Goal: Use online tool/utility: Utilize a website feature to perform a specific function

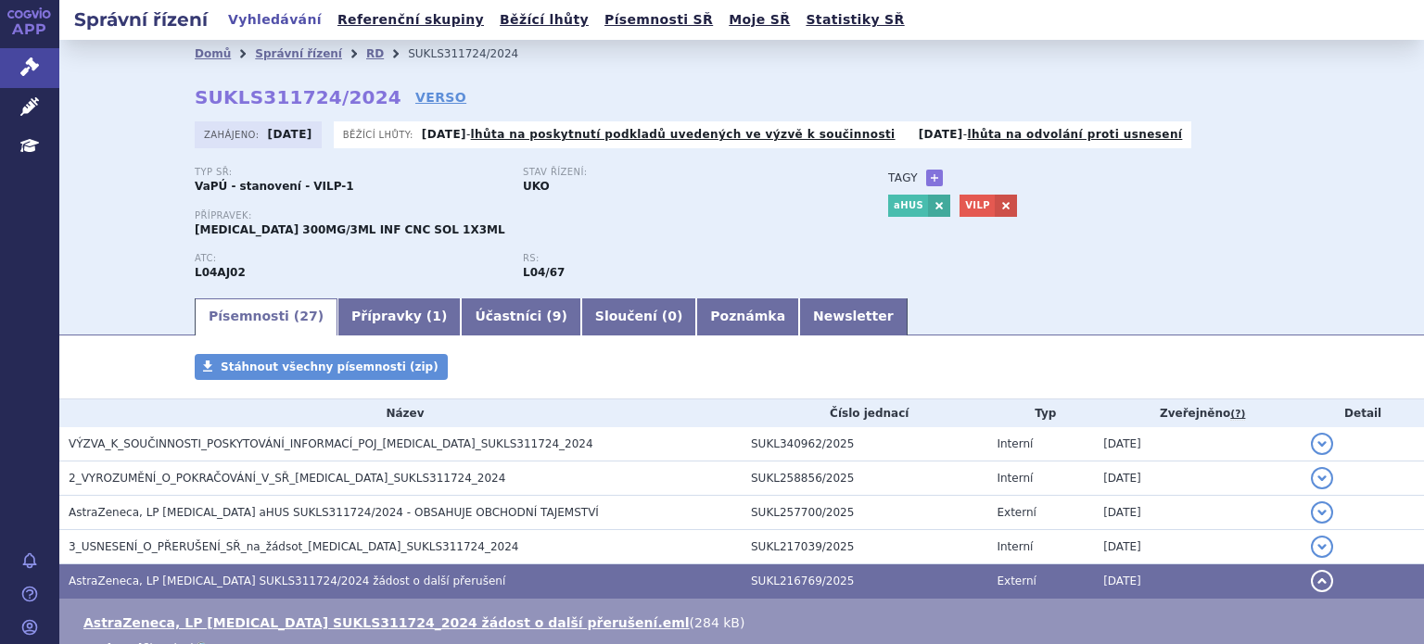
scroll to position [93, 0]
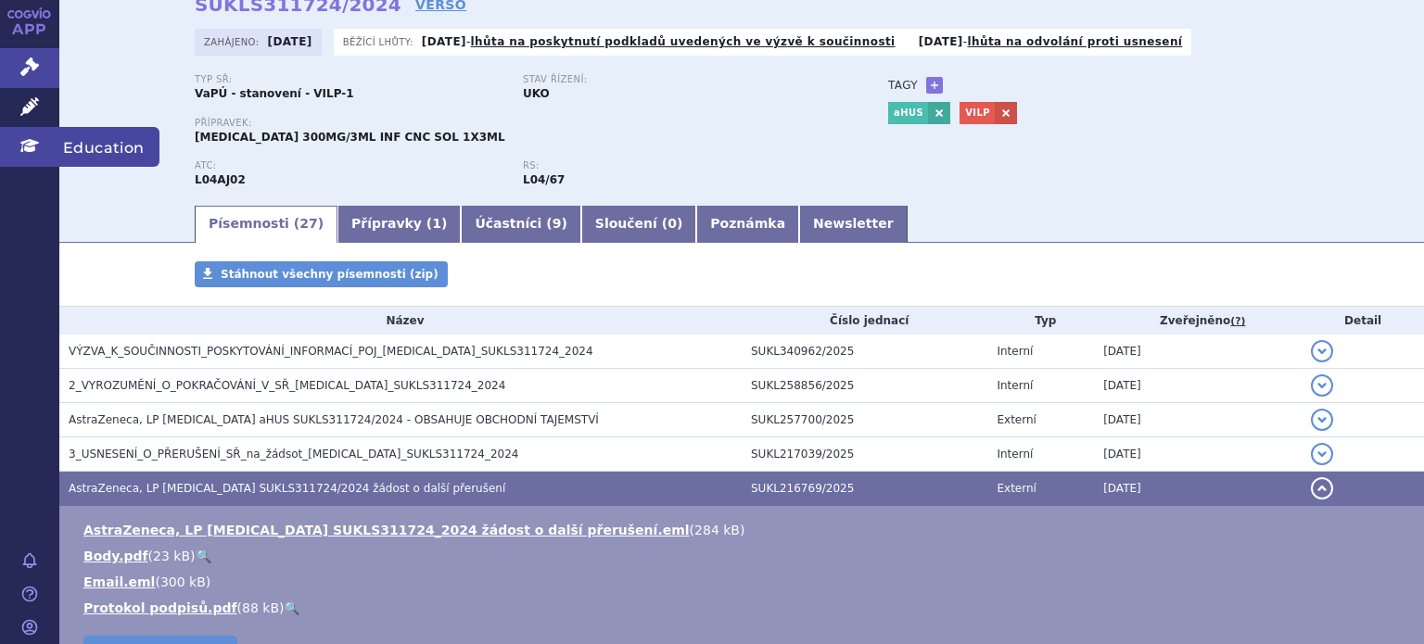
click at [33, 149] on icon at bounding box center [29, 145] width 19 height 13
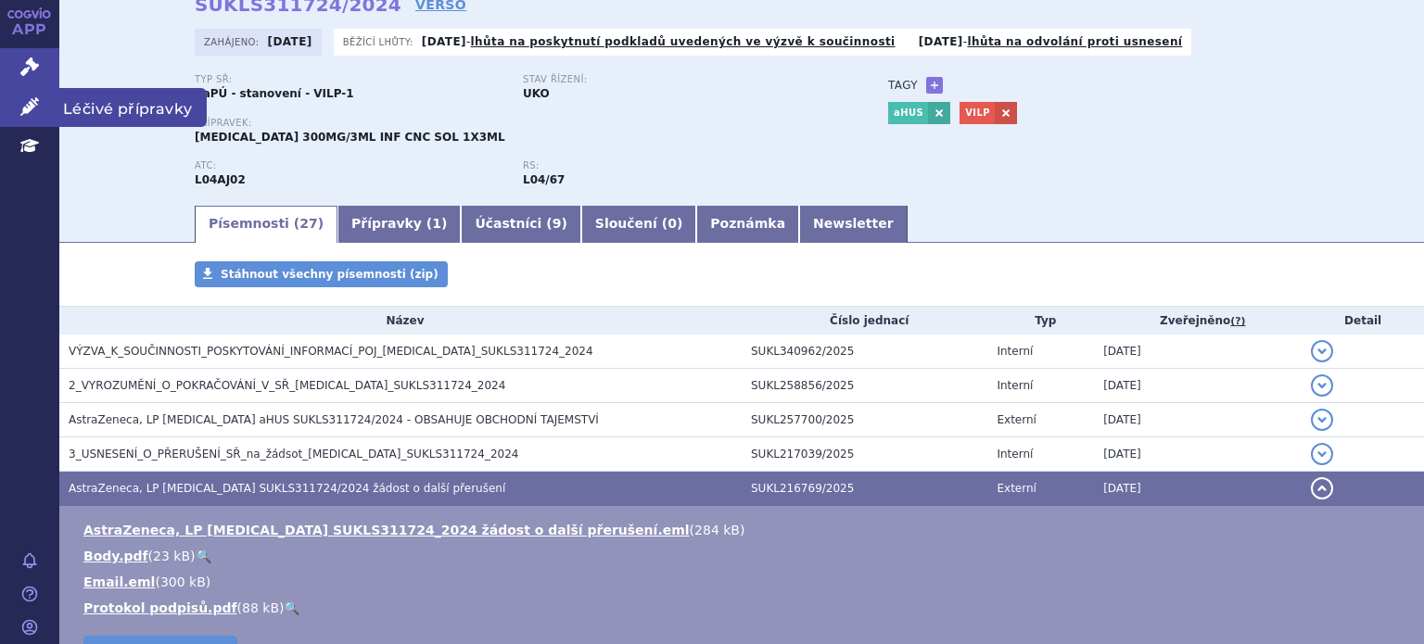
click at [24, 99] on icon at bounding box center [29, 106] width 19 height 19
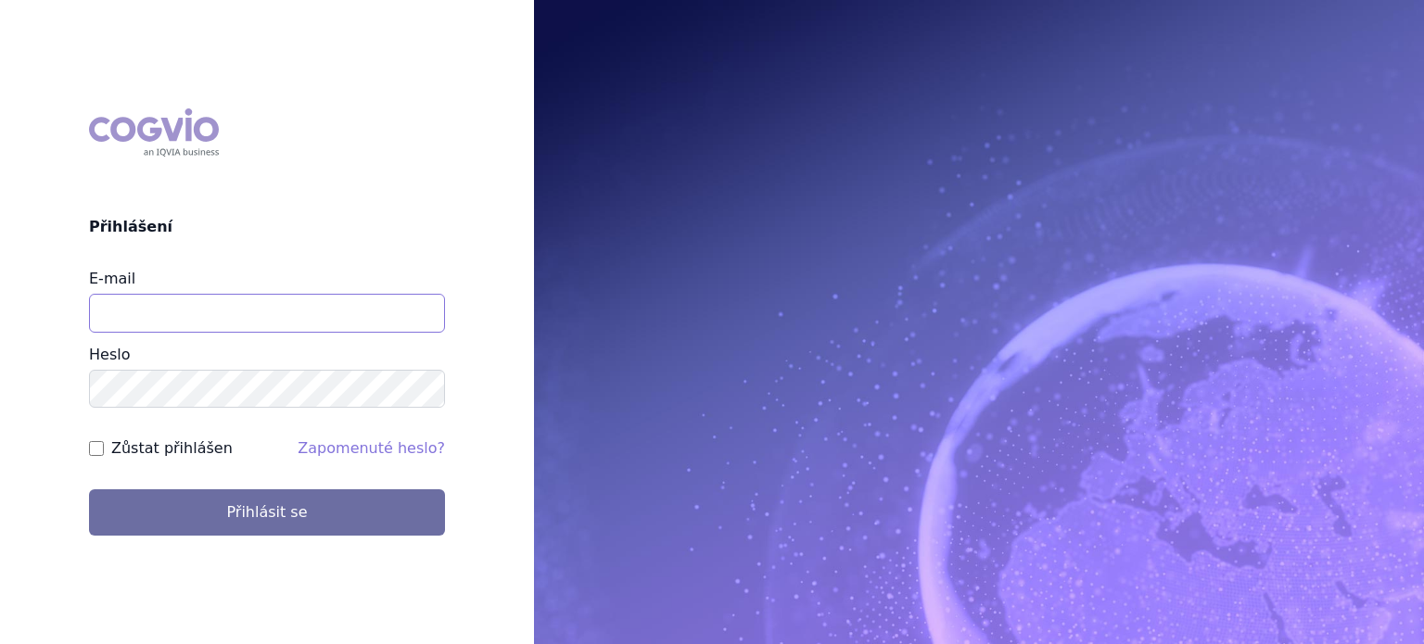
click at [209, 303] on input "E-mail" at bounding box center [267, 313] width 356 height 39
type input "lenka.pribylova@astrazeneca.com"
click at [89, 489] on button "Přihlásit se" at bounding box center [267, 512] width 356 height 46
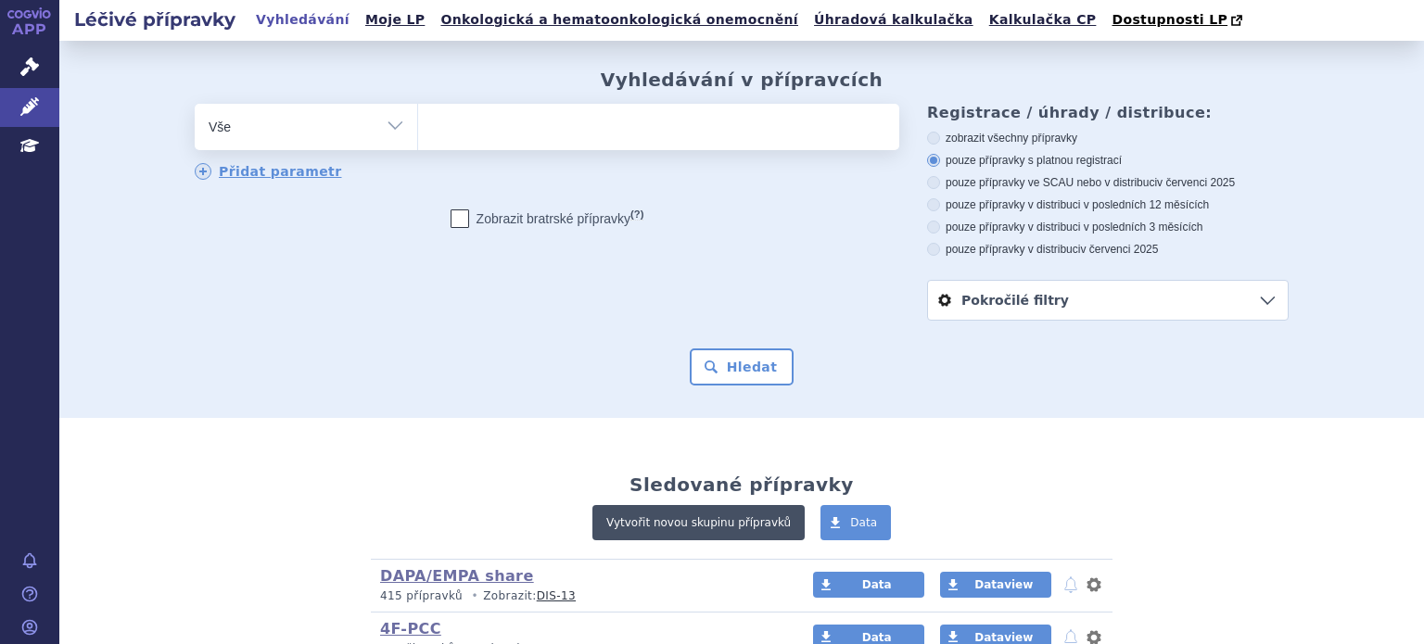
click at [649, 520] on link "Vytvořit novou skupinu přípravků" at bounding box center [698, 522] width 212 height 35
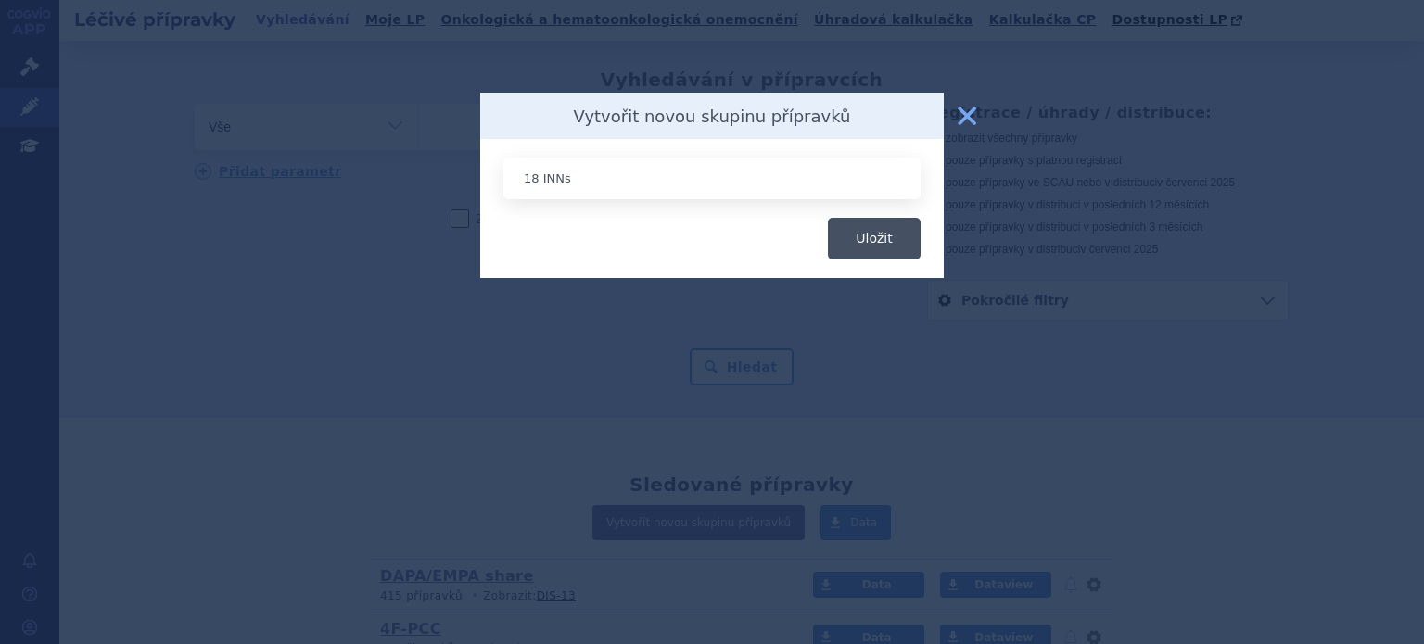
type input "18 INNs"
click at [865, 234] on button "Uložit" at bounding box center [874, 239] width 93 height 42
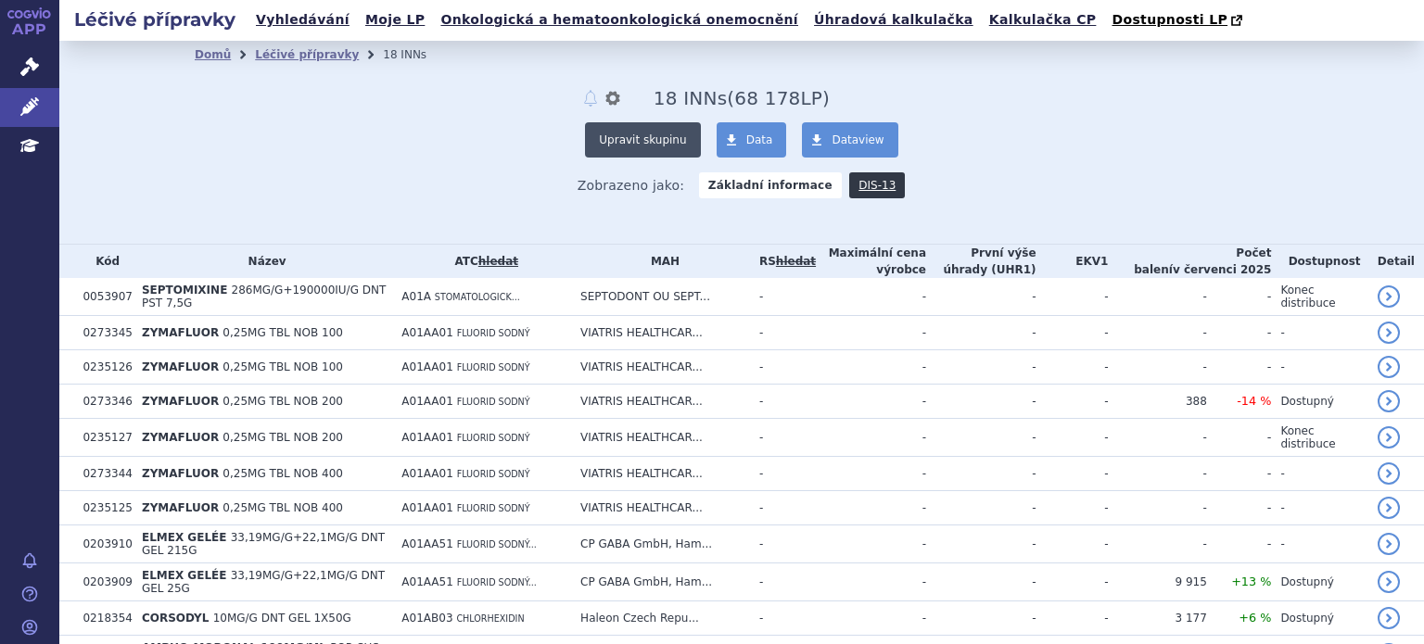
click at [656, 147] on button "Upravit skupinu" at bounding box center [642, 139] width 115 height 35
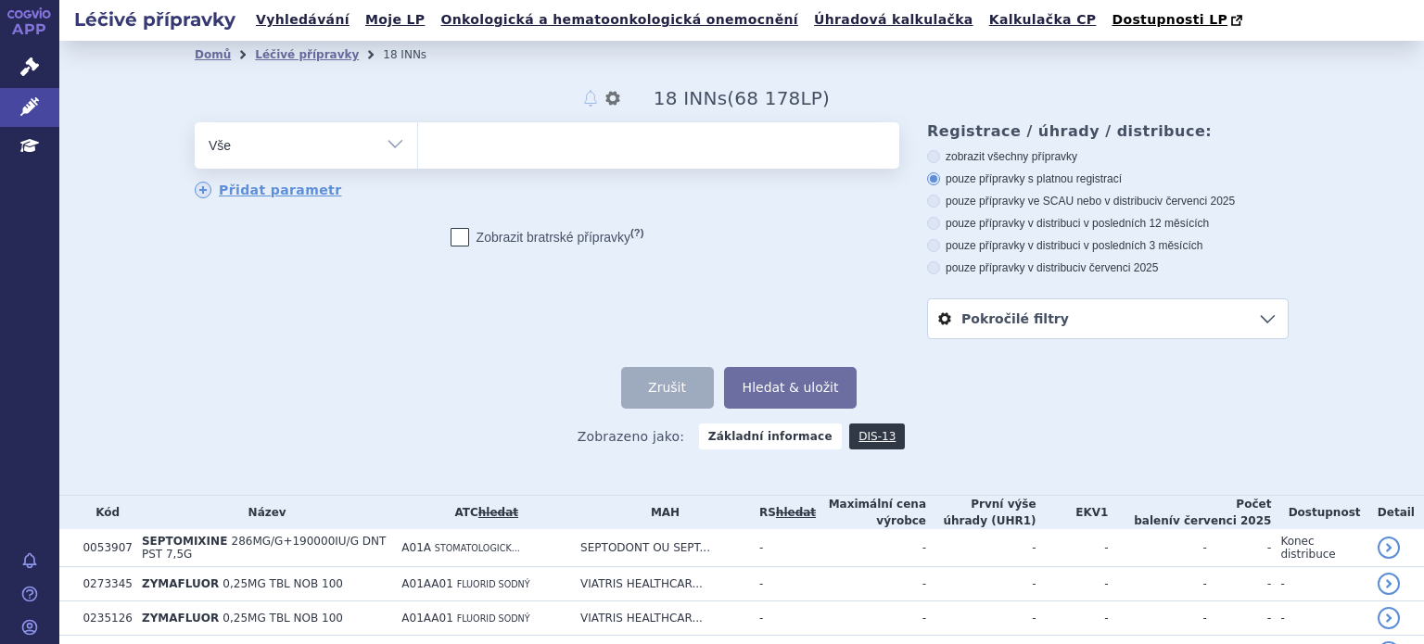
click at [388, 151] on select "Vše Přípravek/SUKL kód MAH VPOIS ATC/Aktivní látka Léková forma Síla" at bounding box center [306, 143] width 222 height 42
select select "filter-atc-group"
click at [195, 123] on select "Vše Přípravek/SUKL kód MAH VPOIS ATC/Aktivní látka Léková forma Síla" at bounding box center [306, 143] width 222 height 42
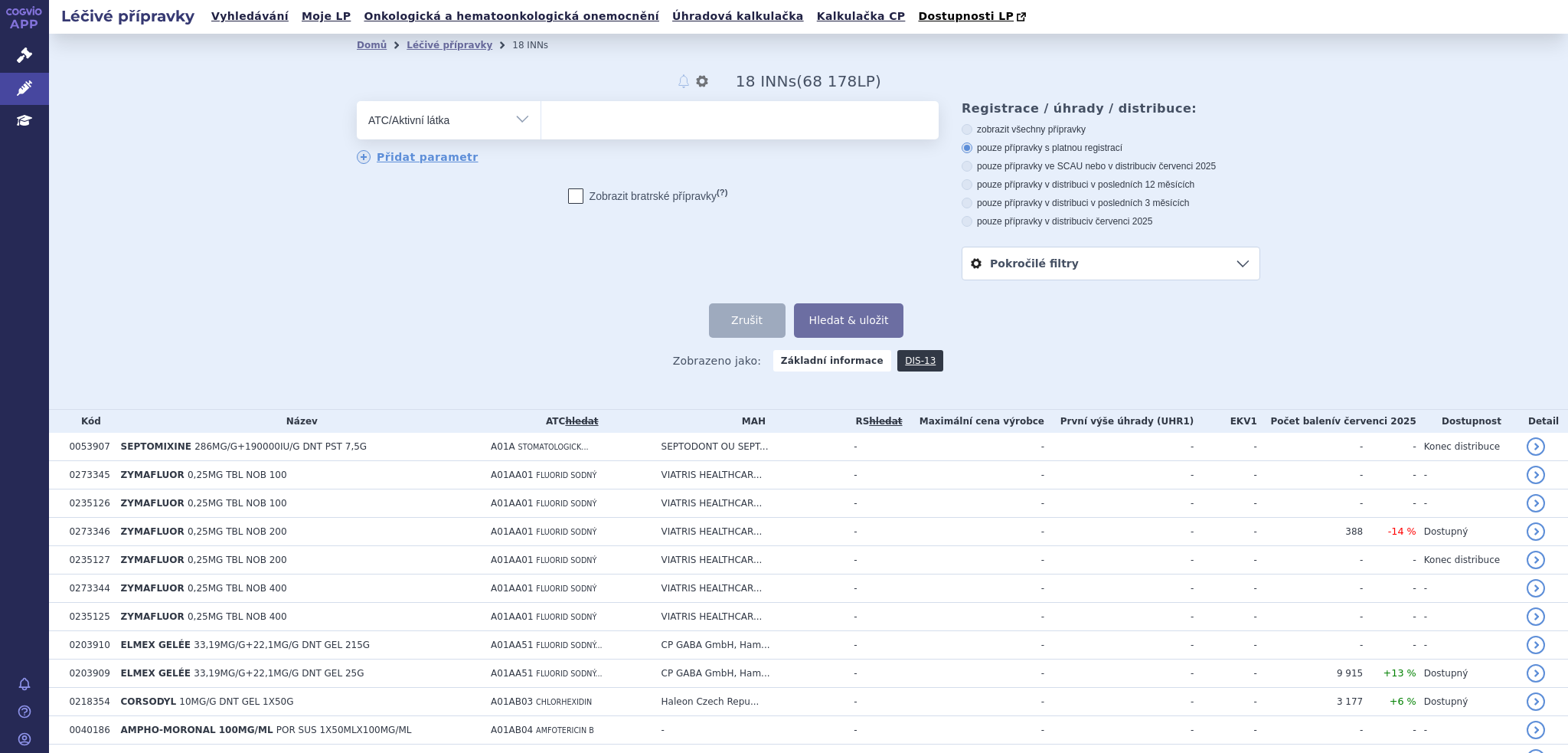
click at [568, 131] on ul at bounding box center [739, 117] width 397 height 32
click at [541, 131] on select at bounding box center [540, 119] width 1 height 38
paste input "A11CC03 J01CR02 C10AA05 N07CA01 C07AB07 C09CA06 J01DD08 C10BA04 C03BA11 C07AB02…"
type input "A11CC03 J01CR02 C10AA05 N07CA01 C07AB07 C09CA06 J01DD08 C10BA04 C03BA11 C07AB02…"
select select "A11CC03 J01CR02 C10AA05 N07CA01 C07AB07 C09CA06 J01DD08 C10BA04 C03BA11 C07AB02…"
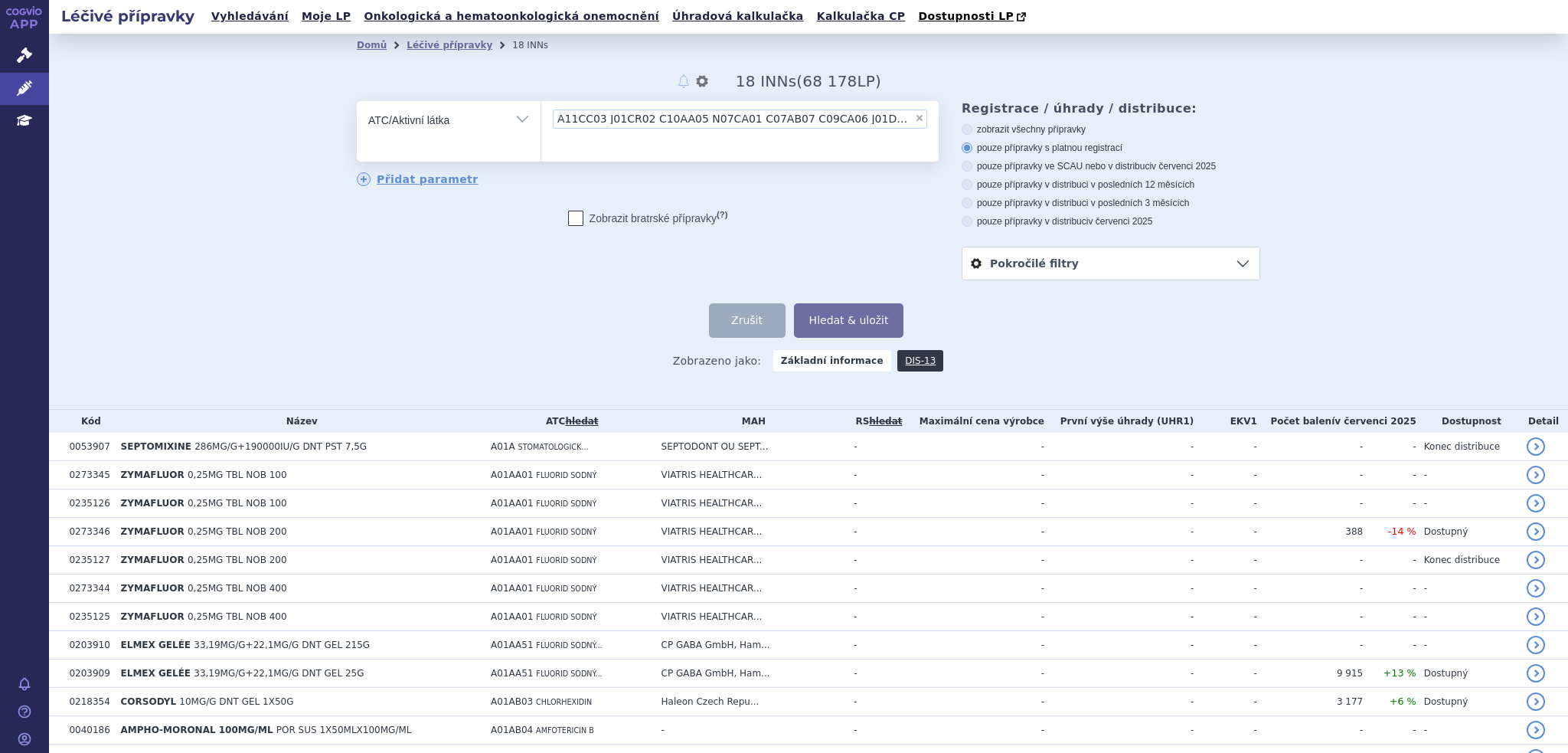
scroll to position [0, 5]
click at [911, 121] on span "×" at bounding box center [915, 117] width 9 height 9
click at [541, 121] on select "A11CC03 J01CR02 C10AA05 N07CA01 C07AB07 C09CA06 J01DD08 C10BA04 C03BA11 C07AB02…" at bounding box center [540, 119] width 1 height 38
select select
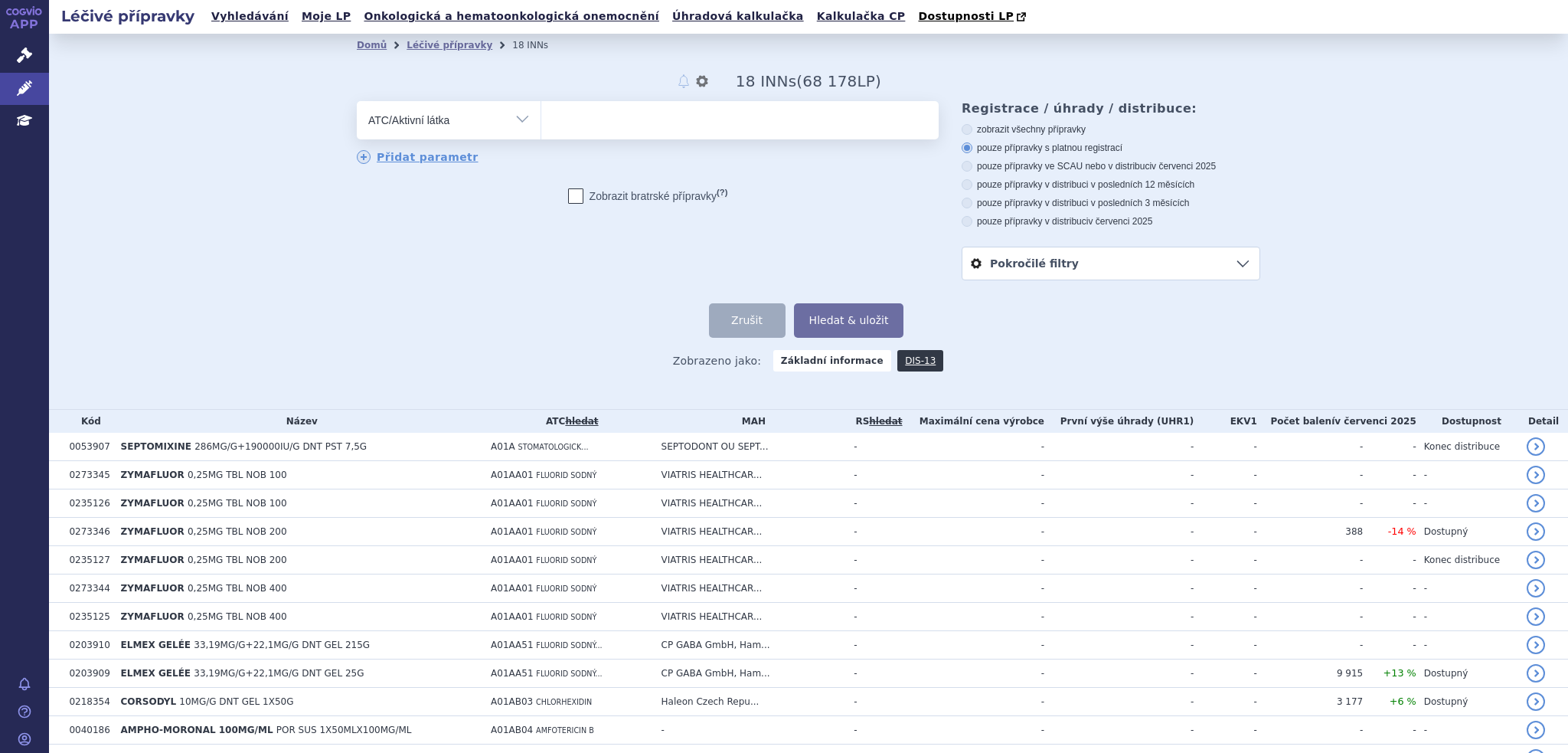
click at [567, 137] on span at bounding box center [739, 120] width 397 height 38
click at [541, 137] on select at bounding box center [540, 119] width 1 height 38
paste input "A11CC03"
type input "A11CC03"
select select "A11CC03"
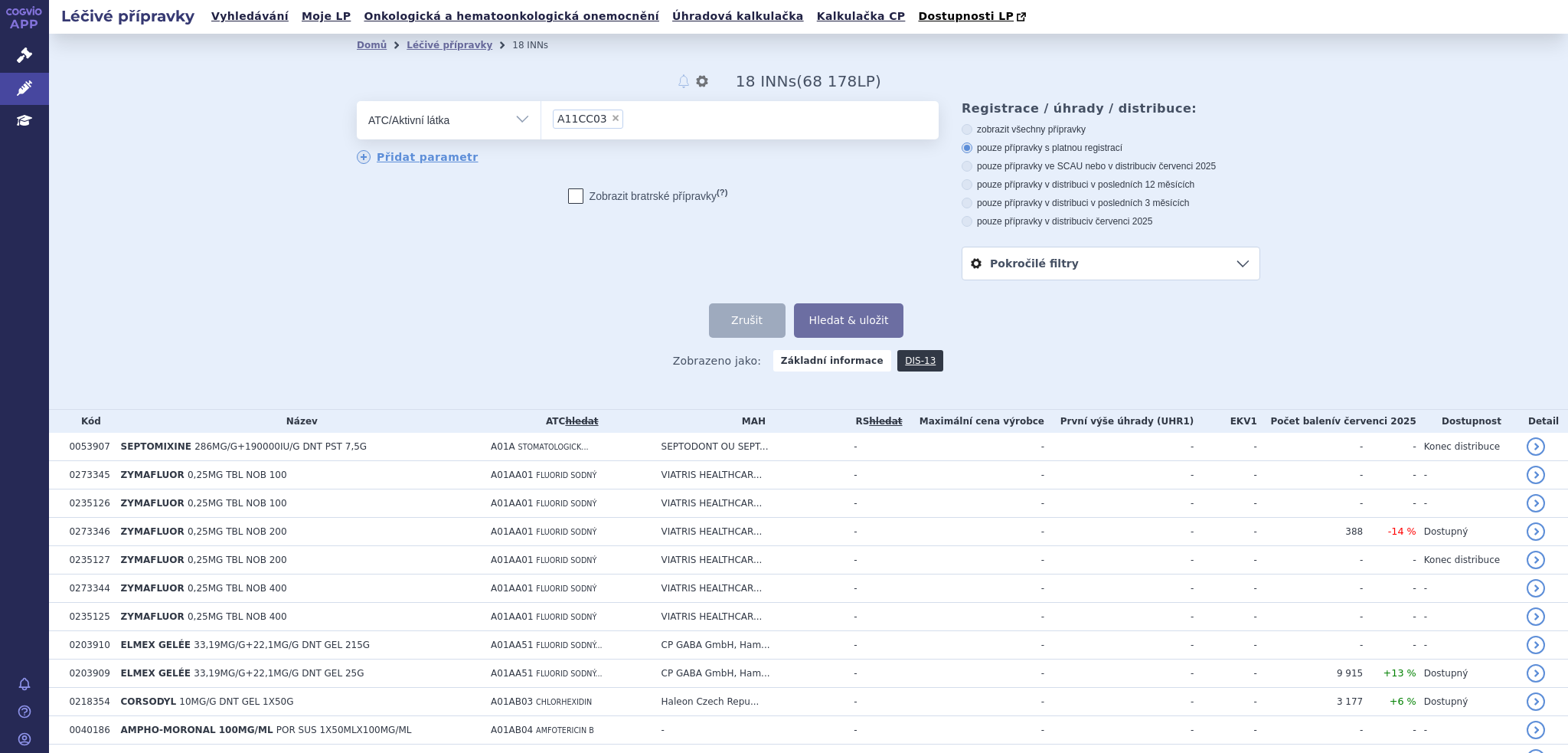
click at [638, 122] on ul "× A11CC03" at bounding box center [739, 117] width 397 height 34
click at [541, 122] on select "A11CC03" at bounding box center [540, 119] width 1 height 38
paste input "J01CR02"
type input "J01CR02"
click at [705, 117] on ul "× A11CC03 × J01CR02" at bounding box center [739, 117] width 397 height 34
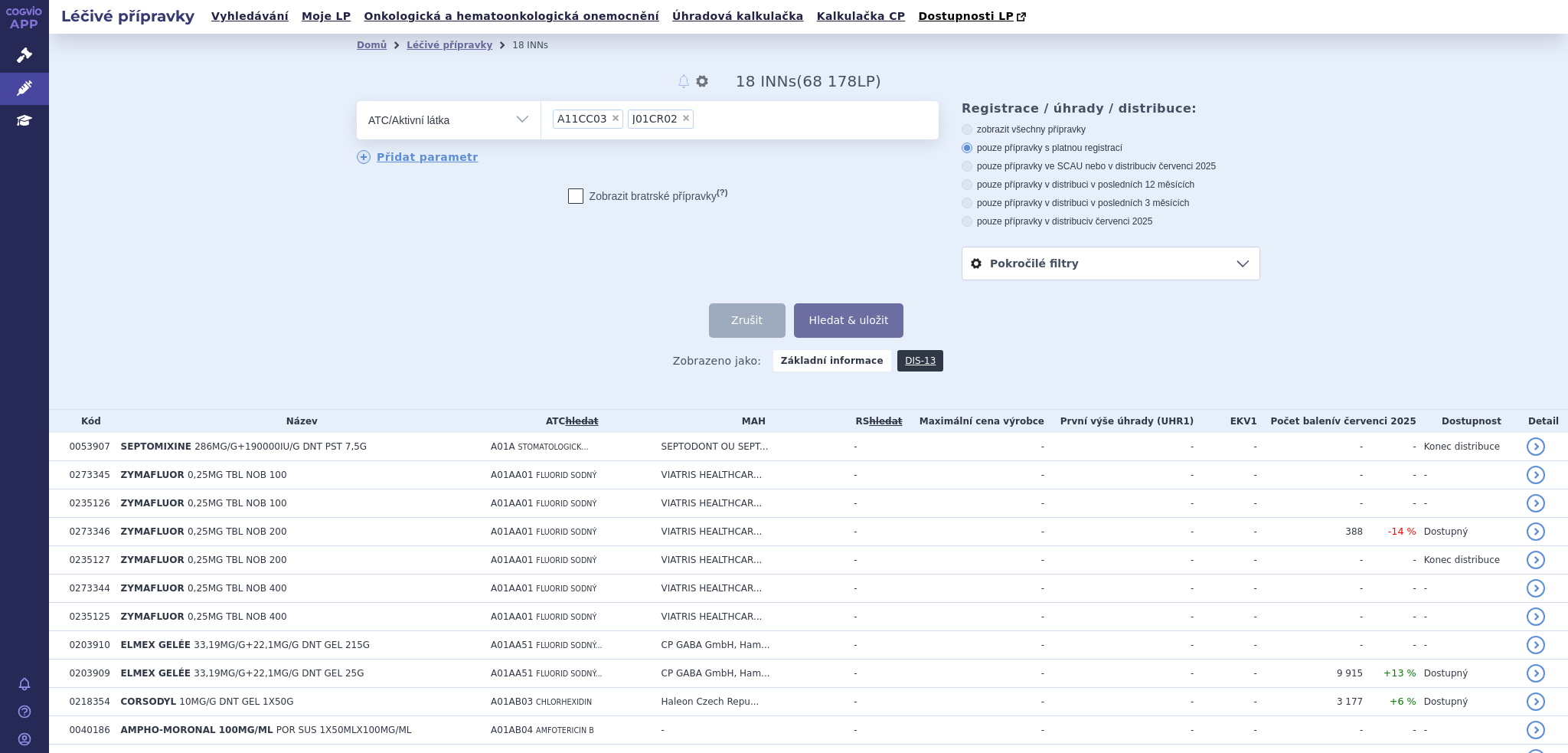
click at [541, 117] on select "A11CC03 J01CR02" at bounding box center [540, 119] width 1 height 38
paste input "C10AA05"
type input "C10AA05"
click at [796, 122] on ul "× A11CC03 × J01CR02 × C10AA05" at bounding box center [739, 117] width 397 height 34
click at [541, 122] on select "A11CC03 J01CR02 C10AA05" at bounding box center [540, 119] width 1 height 38
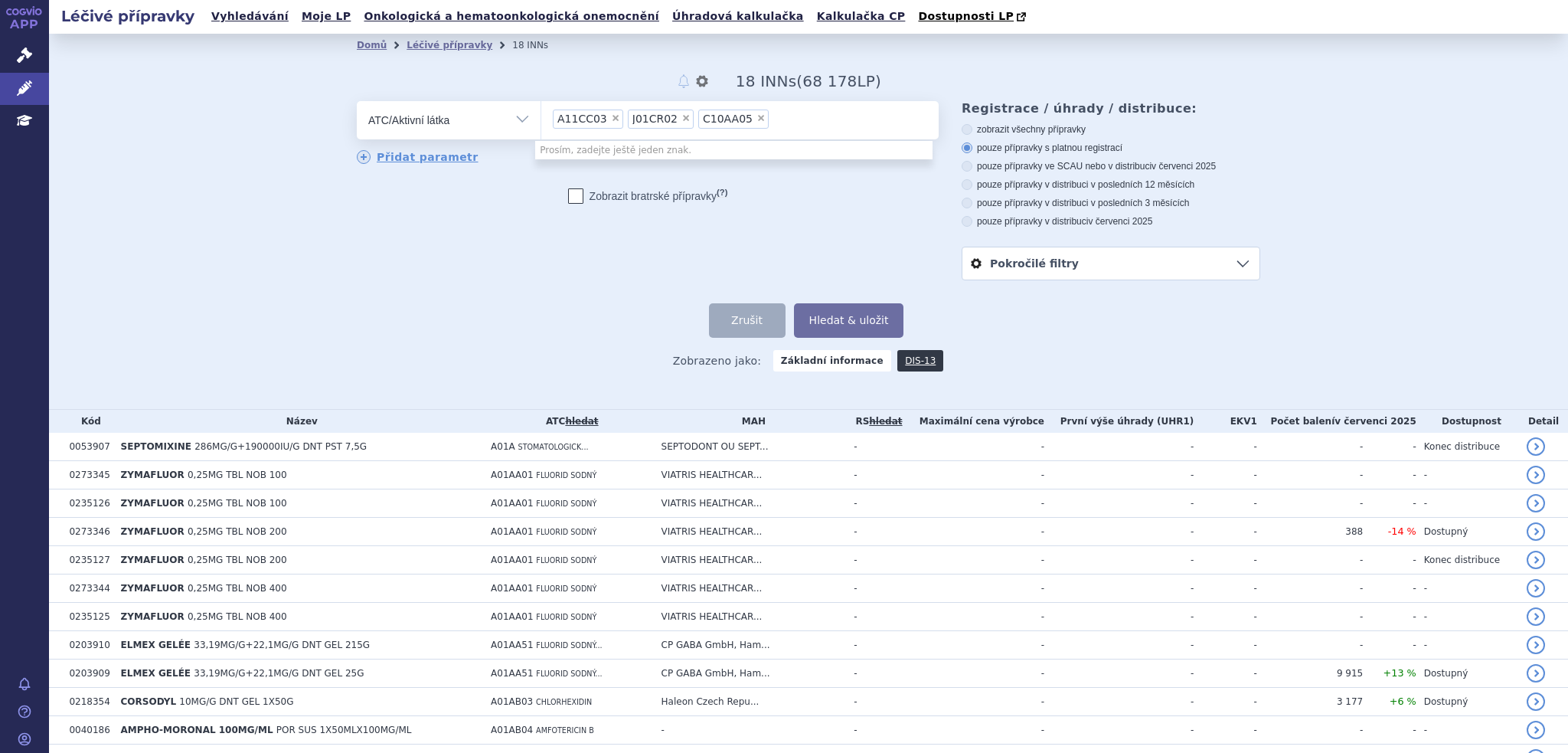
paste input "N07CA01"
type input "N07CA01"
click at [842, 133] on ul "× A11CC03 × J01CR02 × C10AA05 × N07CA01" at bounding box center [739, 117] width 397 height 34
click at [541, 133] on select "A11CC03 J01CR02 C10AA05 N07CA01" at bounding box center [540, 119] width 1 height 38
paste input "C07AB07"
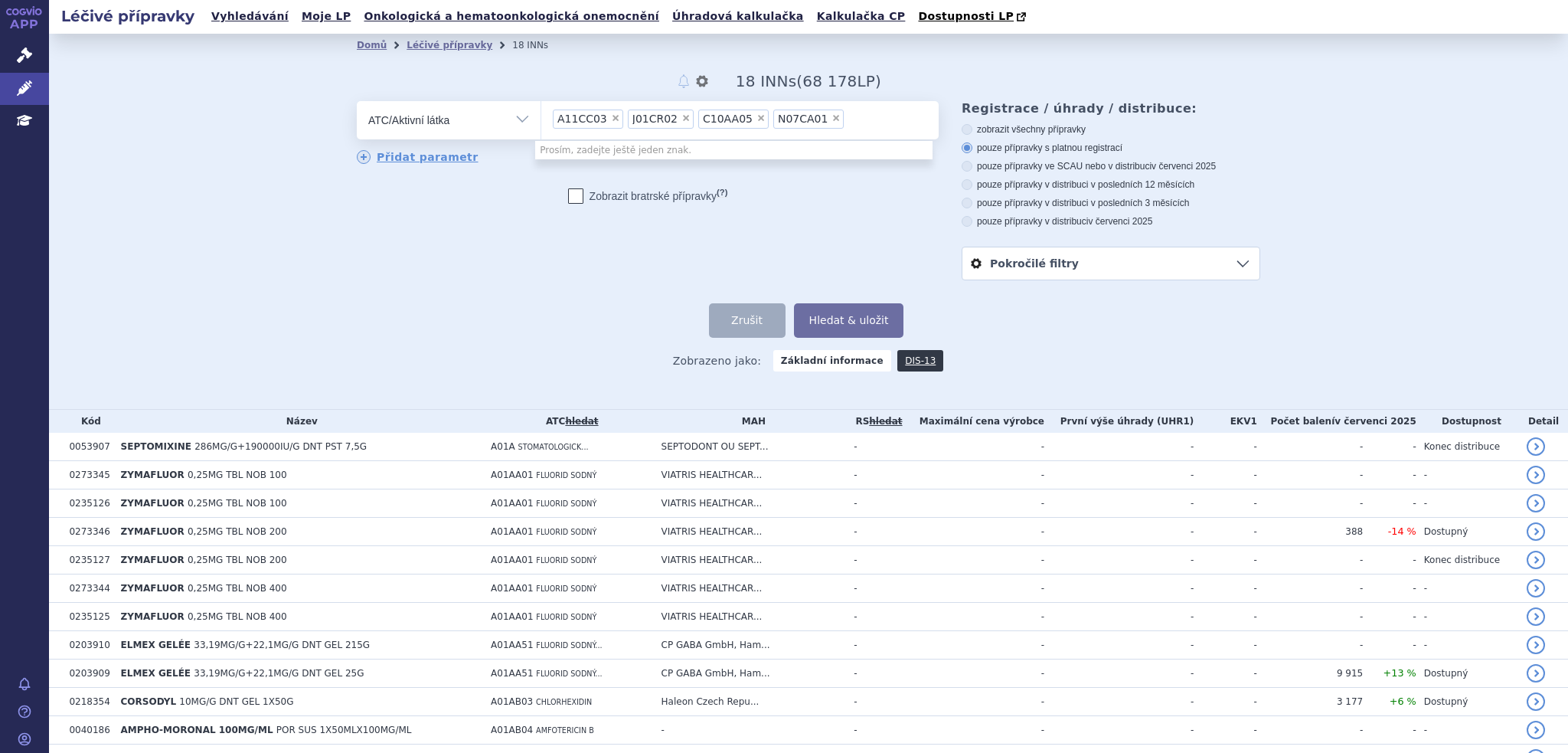
type input "C07AB07"
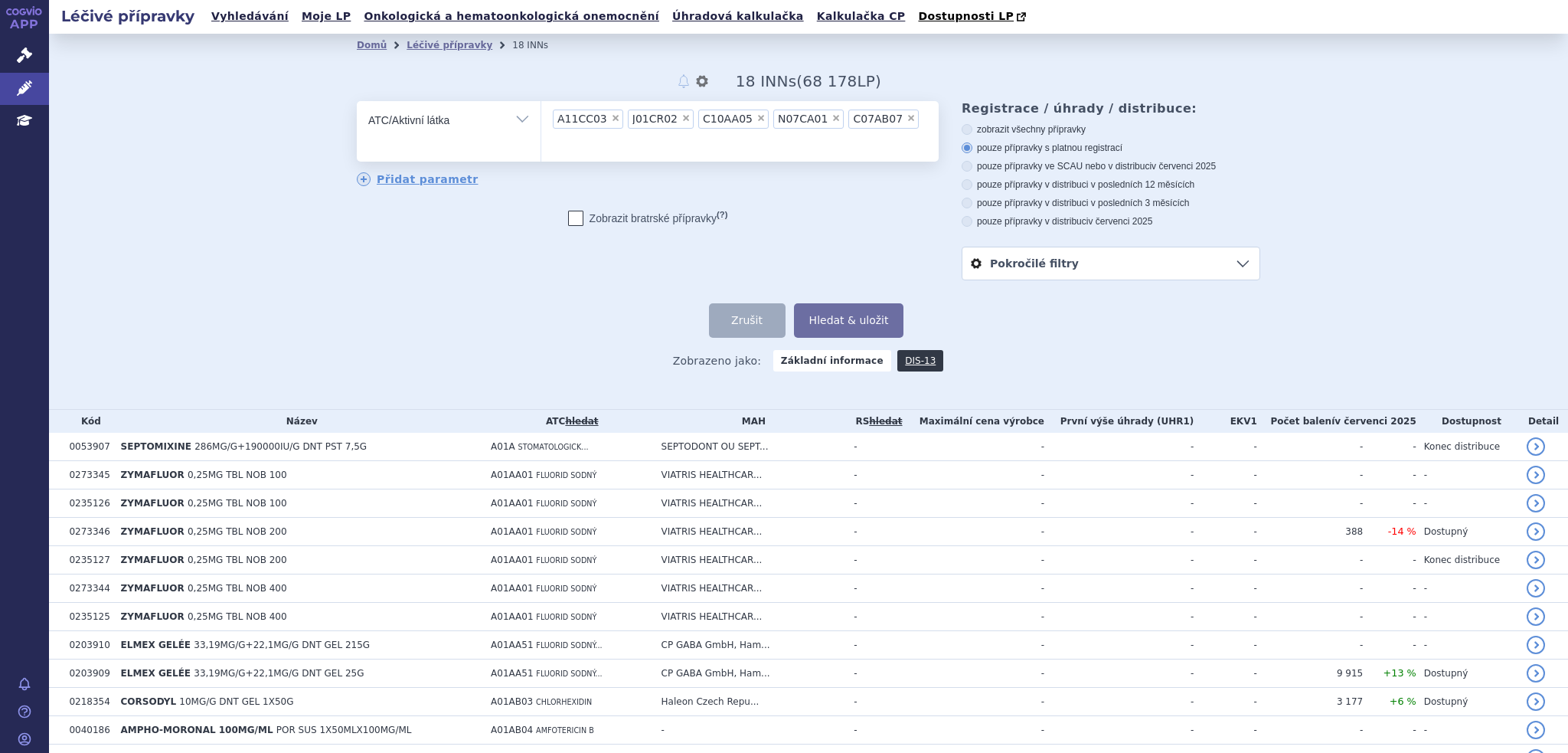
click at [910, 125] on ul "× A11CC03 × J01CR02 × C10AA05 × N07CA01 × C07AB07" at bounding box center [739, 129] width 397 height 56
click at [541, 125] on select "A11CC03 J01CR02 C10AA05 N07CA01 C07AB07" at bounding box center [540, 119] width 1 height 38
paste input "C09CA06"
type input "C09CA06"
click at [831, 321] on button "Hledat & uložit" at bounding box center [848, 321] width 110 height 35
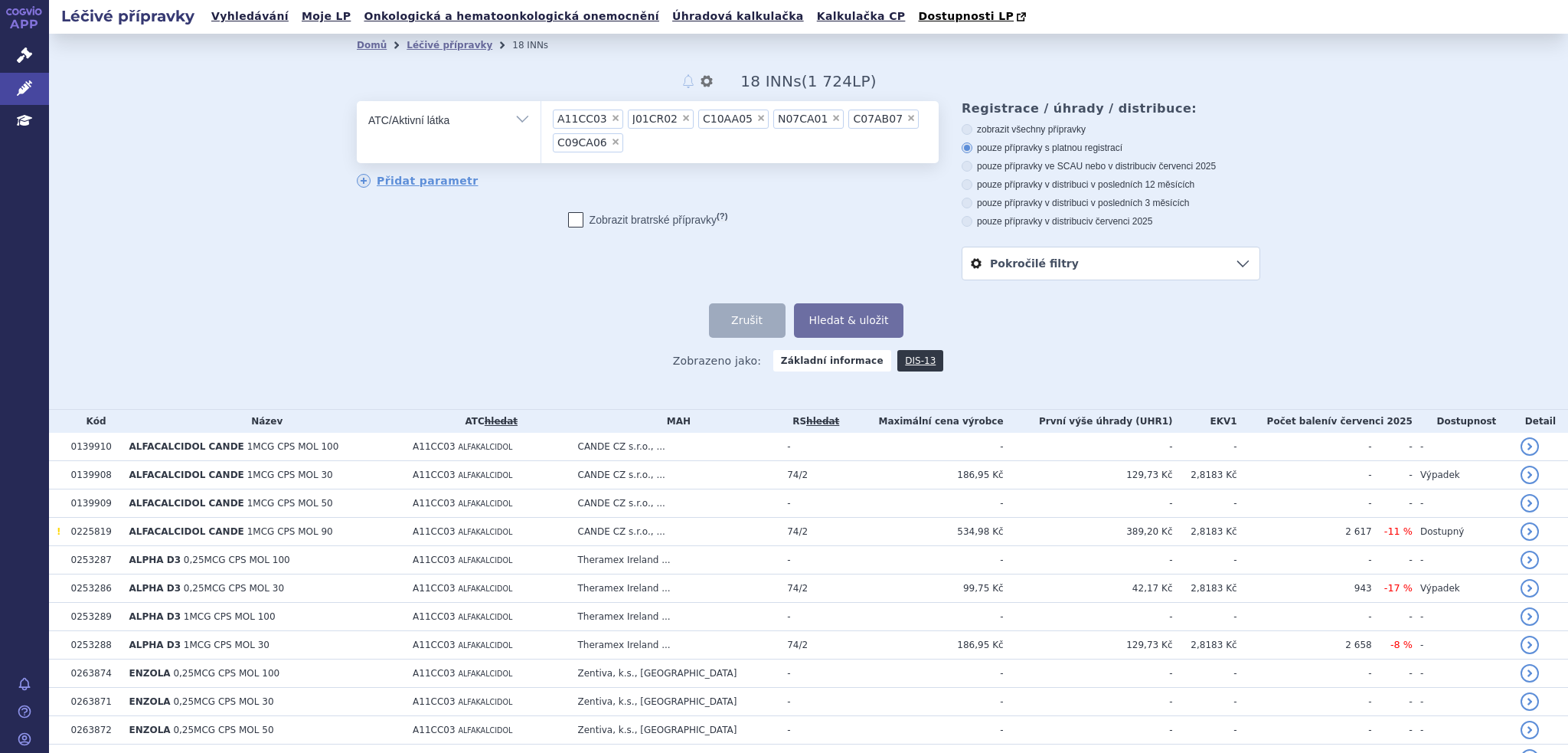
click at [686, 160] on span "× A11CC03 × J01CR02 × C10AA05 × N07CA01 × C07AB07 × C09CA06" at bounding box center [739, 131] width 397 height 62
click at [541, 139] on select "A11CC03 J01CR02 C10AA05 N07CA01 C07AB07 C09CA06" at bounding box center [540, 119] width 1 height 38
paste input "J01DD08"
type input "J01DD08"
click at [707, 157] on ul "× A11CC03 × J01CR02 × C10AA05 × N07CA01 × C07AB07 × C09CA06 × J01DD08" at bounding box center [739, 130] width 397 height 58
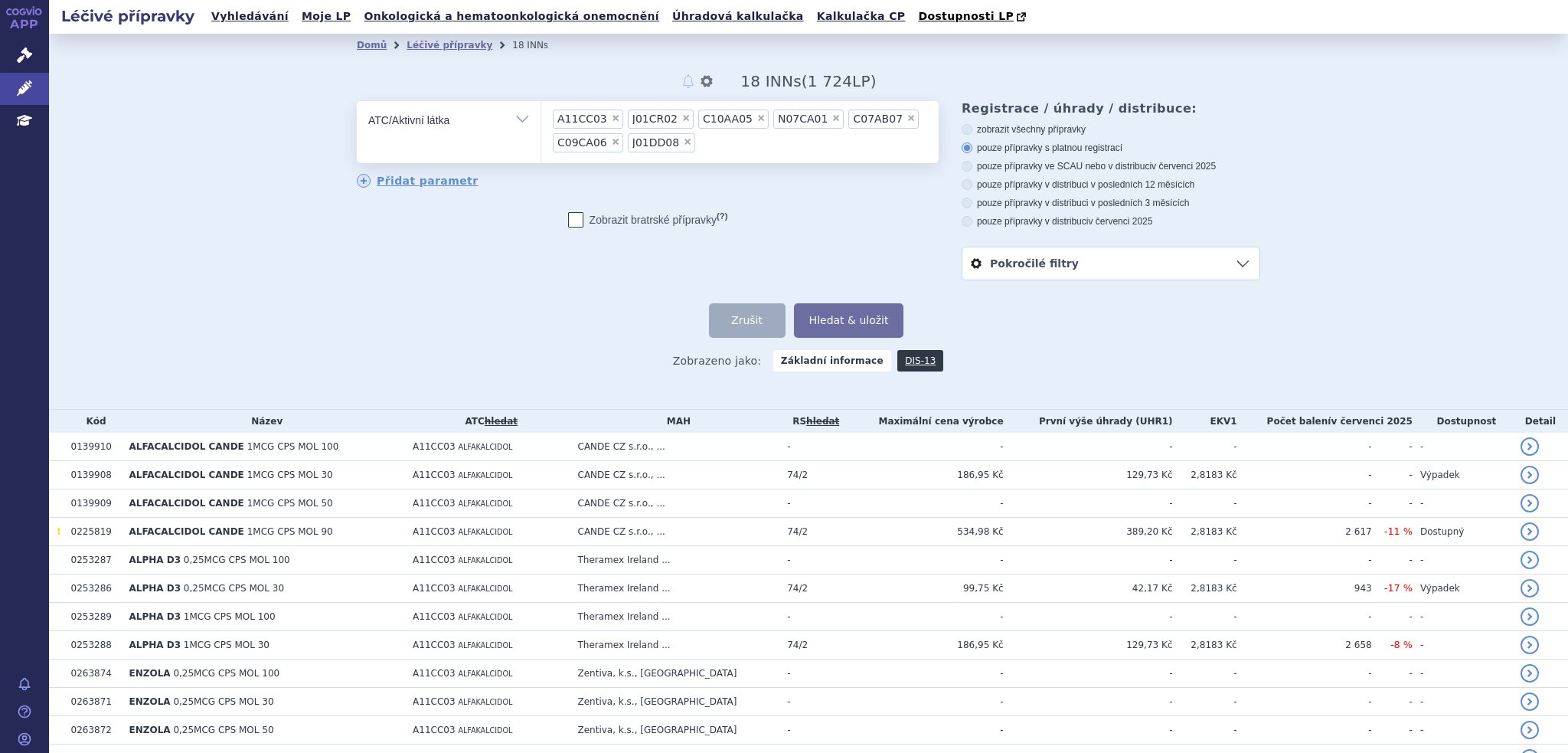
click at [541, 139] on select "A11CC03 J01CR02 C10AA05 N07CA01 C07AB07 C09CA06 J01DD08" at bounding box center [540, 119] width 1 height 38
paste input "C10BA04"
type input "C10BA04"
click at [768, 147] on ul "× A11CC03 × J01CR02 × C10AA05 × N07CA01 × C07AB07 × C09CA06 × J01DD08 × C10BA04" at bounding box center [739, 130] width 397 height 58
click at [541, 139] on select "A11CC03 J01CR02 C10AA05 N07CA01 C07AB07 C09CA06 J01DD08 C10BA04" at bounding box center [540, 119] width 1 height 38
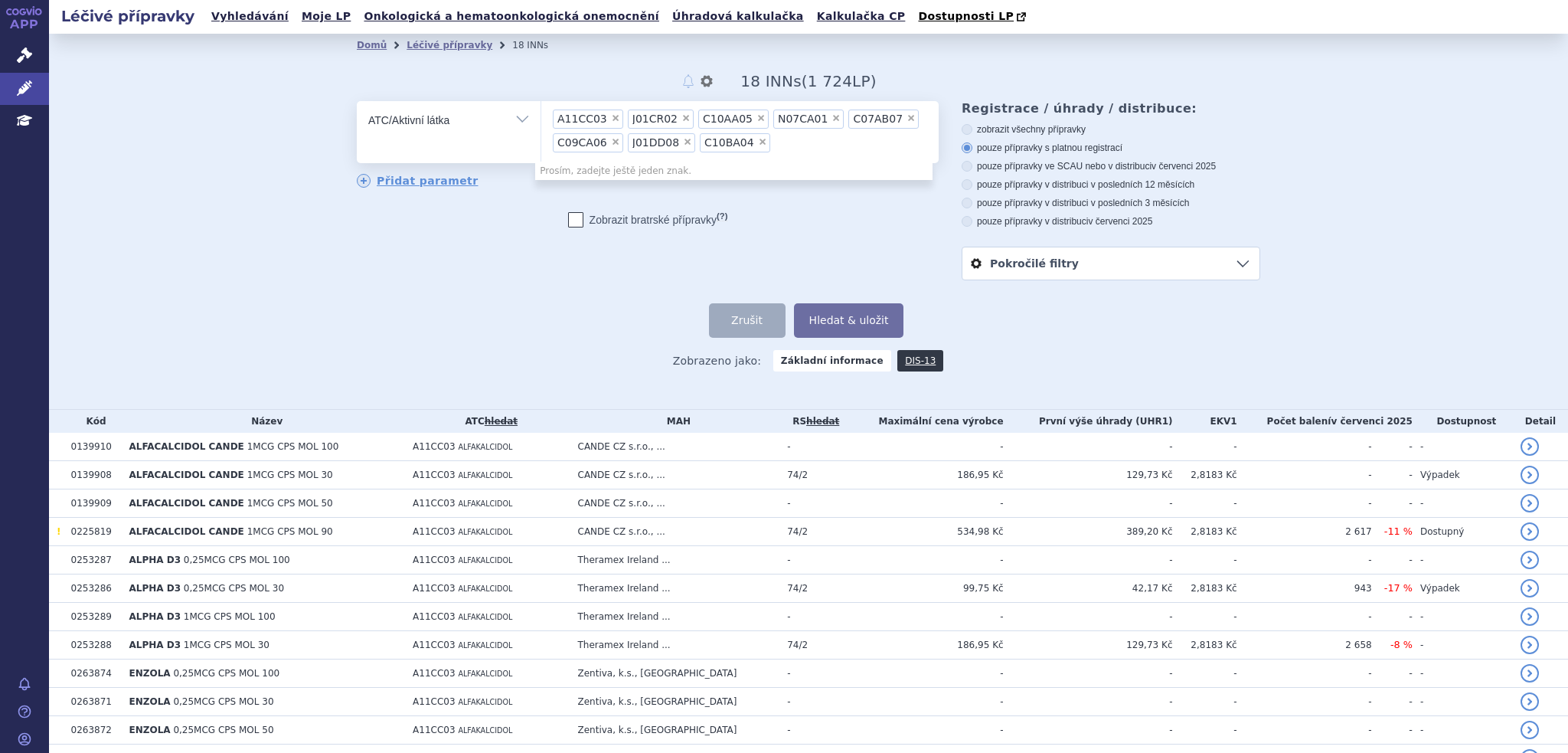
paste input "C03BA11"
type input "C03BA11"
click at [830, 146] on ul "× A11CC03 × J01CR02 × C10AA05 × N07CA01 × C07AB07 × C09CA06 × J01DD08 × C10BA04…" at bounding box center [739, 130] width 397 height 58
click at [541, 139] on select "A11CC03 J01CR02 C10AA05 N07CA01 C07AB07 C09CA06 J01DD08 C10BA04 C03BA11" at bounding box center [540, 119] width 1 height 38
paste input "C07AB02"
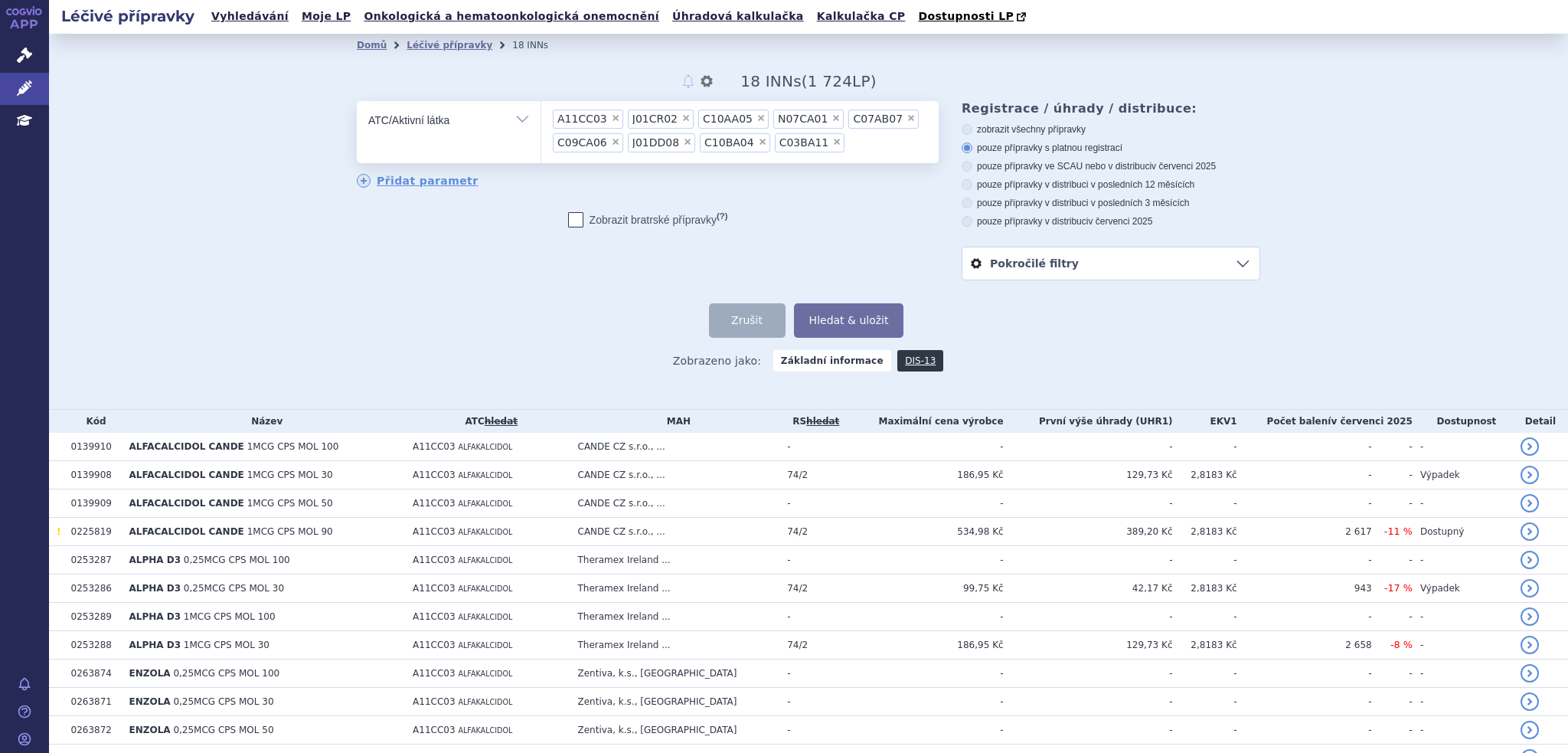
type input "C07AB02"
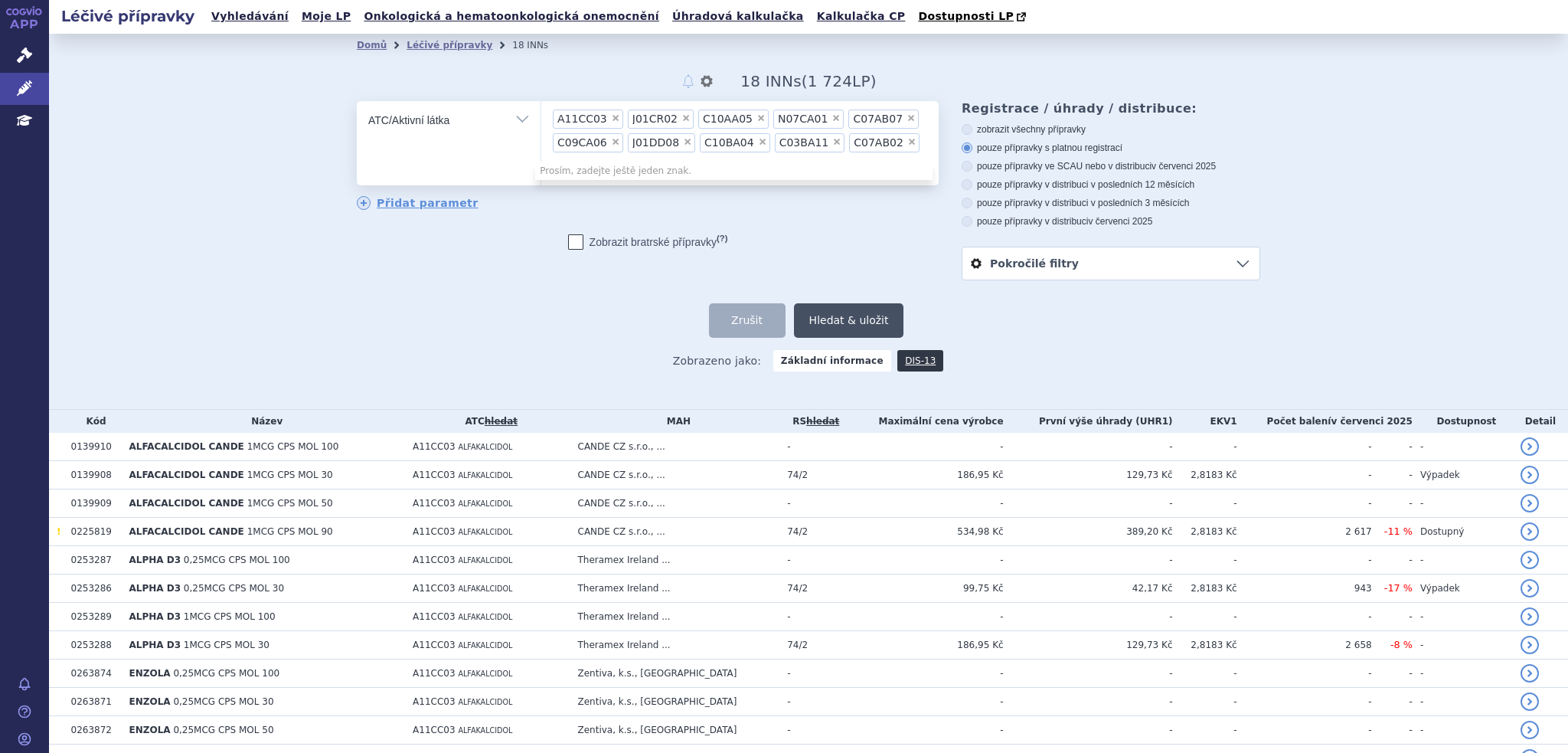
click at [829, 311] on button "Hledat & uložit" at bounding box center [848, 321] width 110 height 35
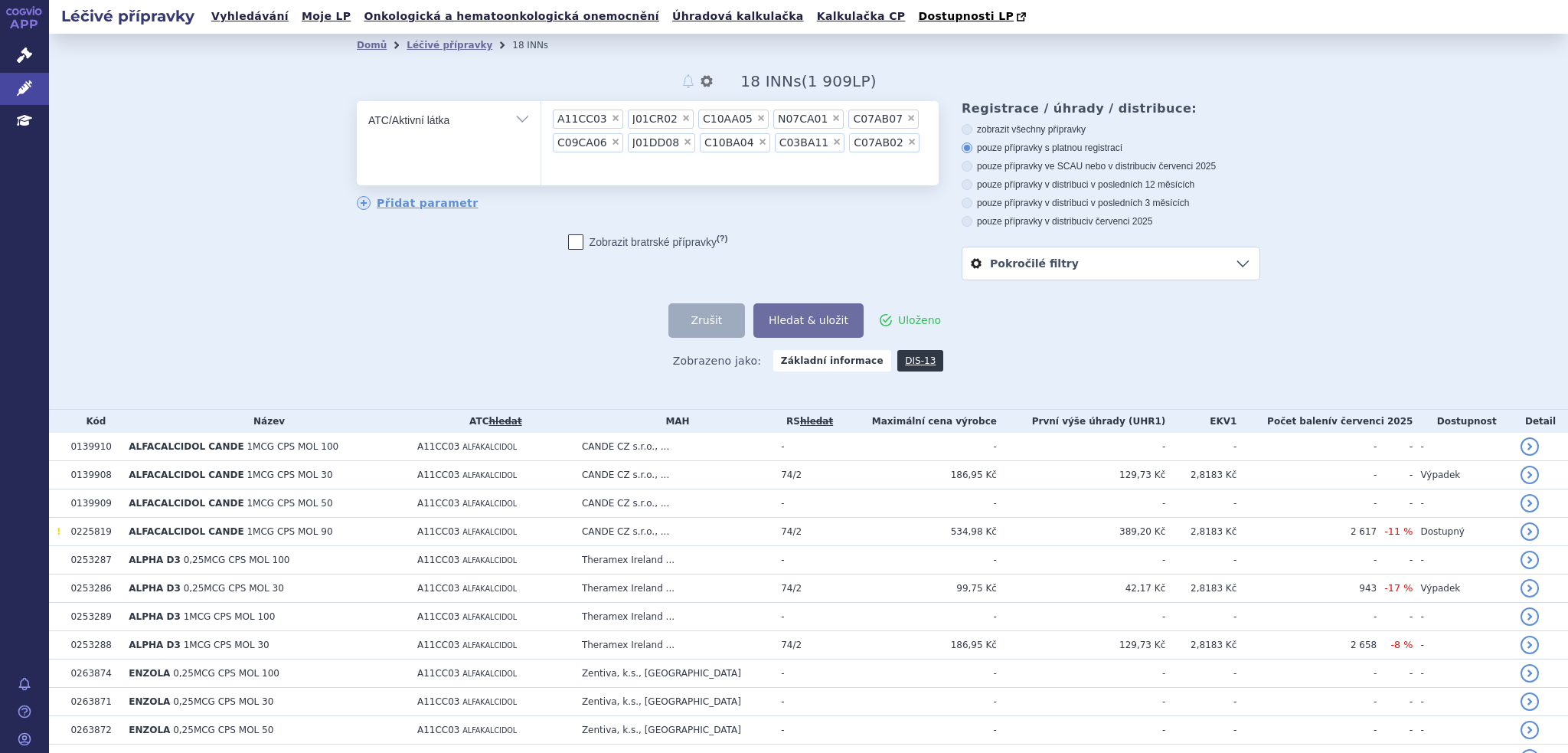
click at [900, 138] on ul "× A11CC03 × J01CR02 × C10AA05 × N07CA01 × C07AB07 × C09CA06 × J01DD08 × C10BA04…" at bounding box center [739, 141] width 397 height 79
click at [541, 138] on select "A11CC03 J01CR02 C10AA05 N07CA01 C07AB07 C09CA06 J01DD08 C10BA04 C03BA11 C07AB02" at bounding box center [540, 119] width 1 height 38
paste input "C07AB12"
type input "C07AB12"
click at [650, 163] on ul "× A11CC03 × J01CR02 × C10AA05 × N07CA01 × C07AB07 × C09CA06 × J01DD08 × C10BA04…" at bounding box center [739, 141] width 397 height 81
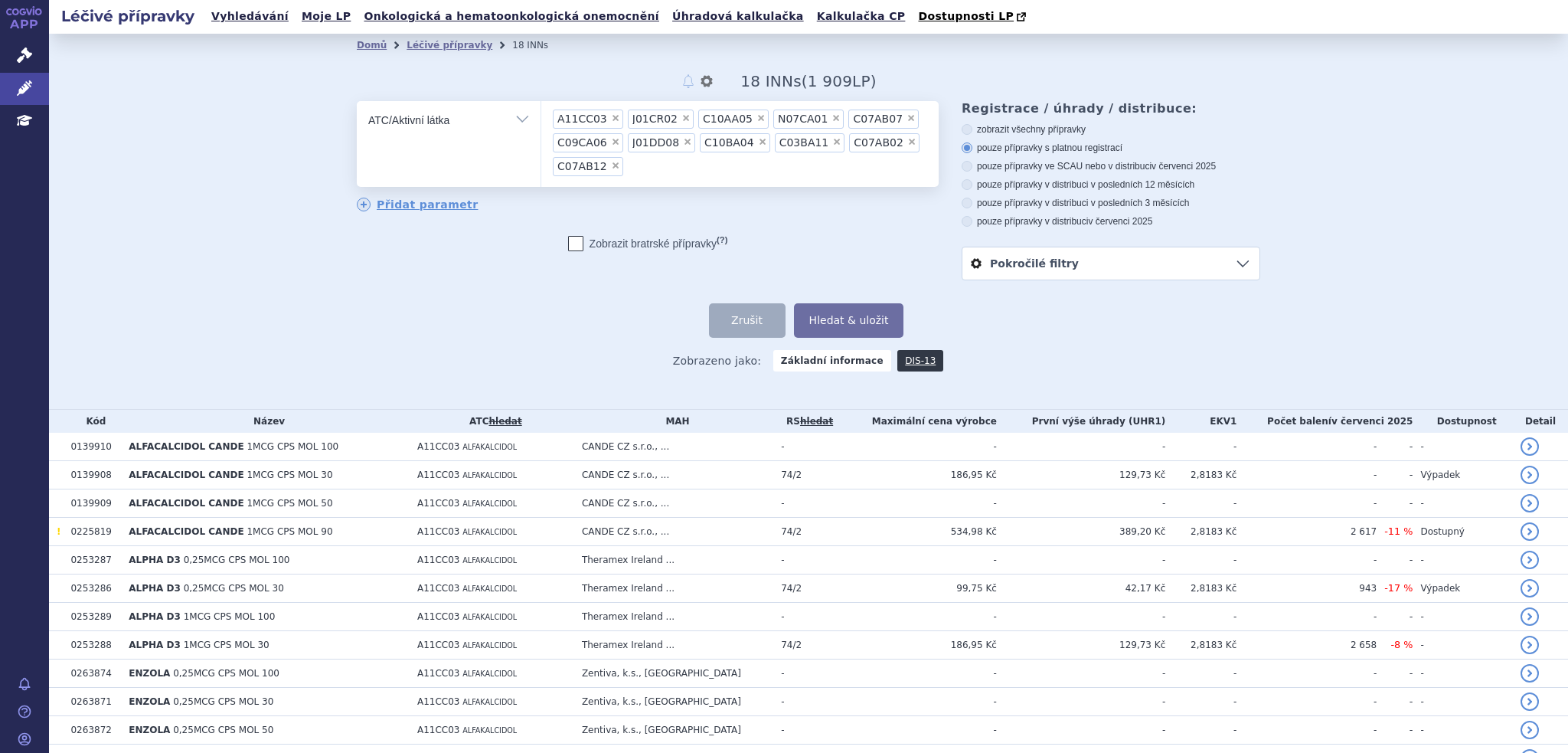
click at [541, 139] on select "A11CC03 J01CR02 C10AA05 N07CA01 C07AB07 C09CA06 J01DD08 C10BA04 C03BA11 C07AB02…" at bounding box center [540, 119] width 1 height 38
paste input "A02BC01"
type input "A02BC01"
click at [727, 190] on div "odstranit Vše Přípravek/SUKL kód MAH VPOIS ATC/Aktivní látka A11CC03 ×" at bounding box center [648, 156] width 582 height 112
click at [727, 167] on ul "× A11CC03 × J01CR02 × C10AA05 × N07CA01 × C07AB07 × C09CA06 × J01DD08 × C10BA04…" at bounding box center [739, 141] width 397 height 81
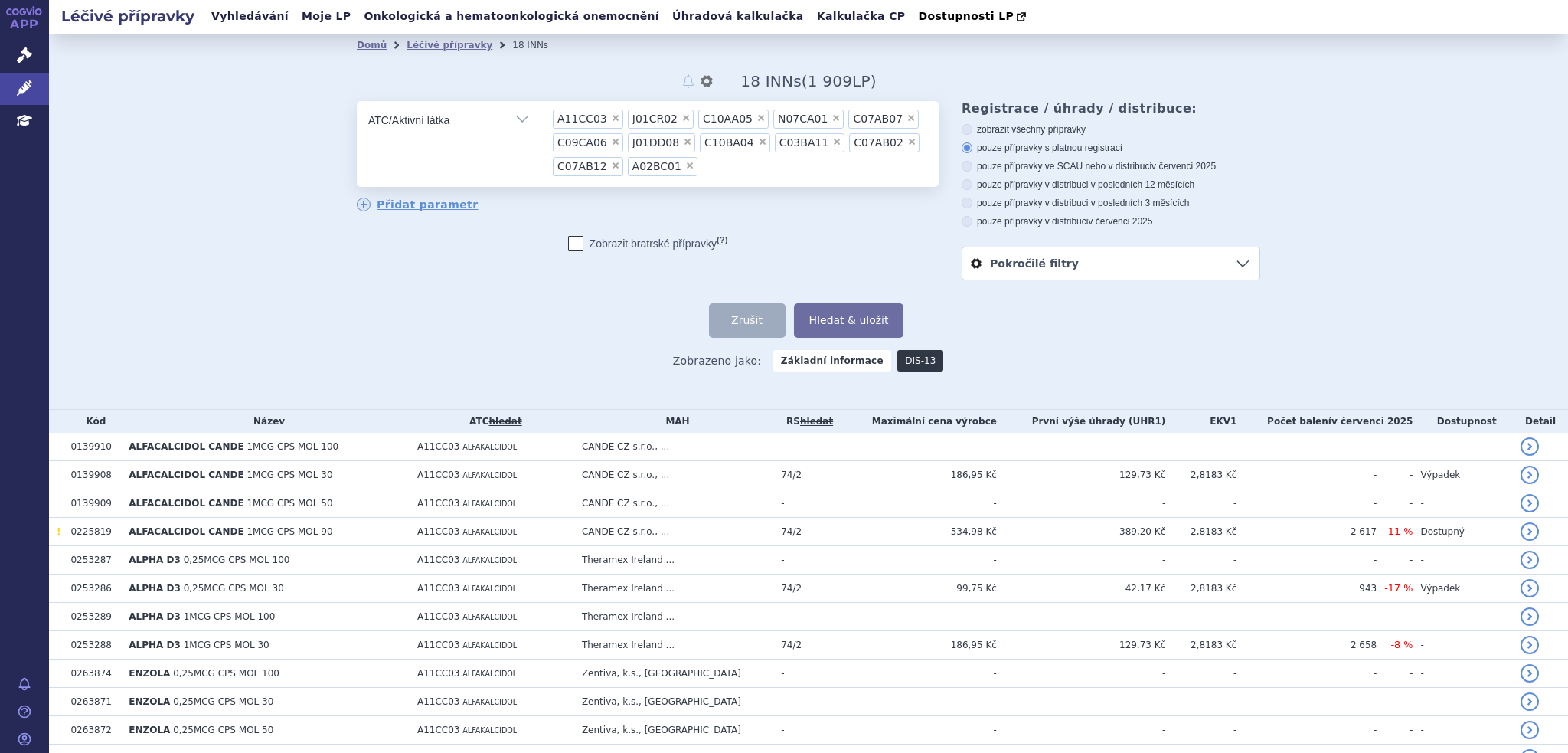
click at [541, 139] on select "A11CC03 J01CR02 C10AA05 N07CA01 C07AB07 C09CA06 J01DD08 C10BA04 C03BA11 C07AB02…" at bounding box center [540, 119] width 1 height 38
paste input "C09BB04"
type input "C09BB04"
click at [784, 175] on ul "× A11CC03 × J01CR02 × C10AA05 × N07CA01 × C07AB07 × C09CA06 × J01DD08 × C10BA04…" at bounding box center [739, 141] width 397 height 81
click at [541, 139] on select "A11CC03 J01CR02 C10AA05 N07CA01 C07AB07 C09CA06 J01DD08 C10BA04 C03BA11 C07AB02…" at bounding box center [540, 119] width 1 height 38
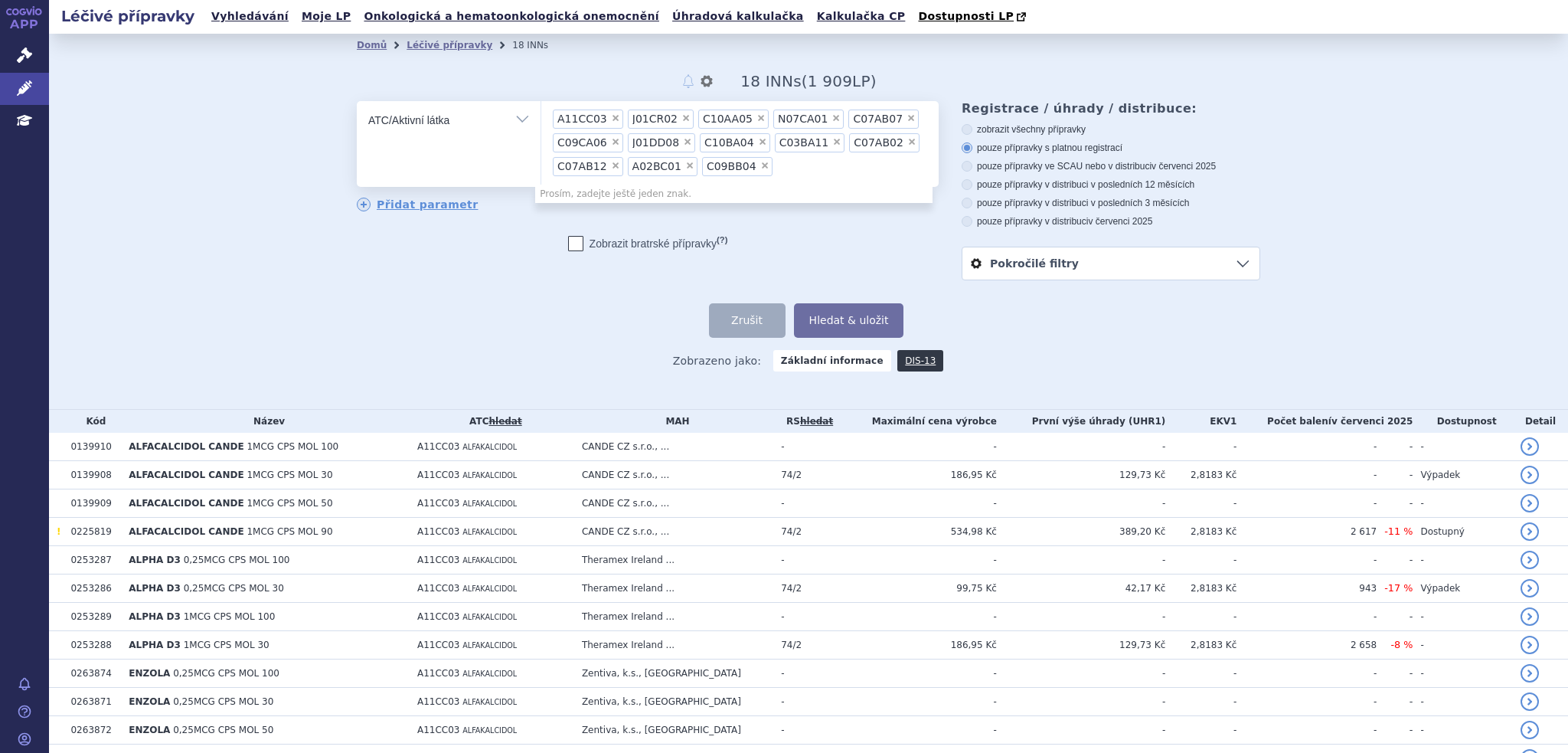
paste input "N06BX16"
type input "N06BX16"
click at [829, 177] on ul "× A11CC03 × J01CR02 × C10AA05 × N07CA01 × C07AB07 × C09CA06 × J01DD08 × C10BA04…" at bounding box center [739, 141] width 397 height 81
click at [541, 139] on select "A11CC03 J01CR02 C10AA05 N07CA01 C07AB07 C09CA06 J01DD08 C10BA04 C03BA11 C07AB02…" at bounding box center [540, 119] width 1 height 38
paste input "C02AC06"
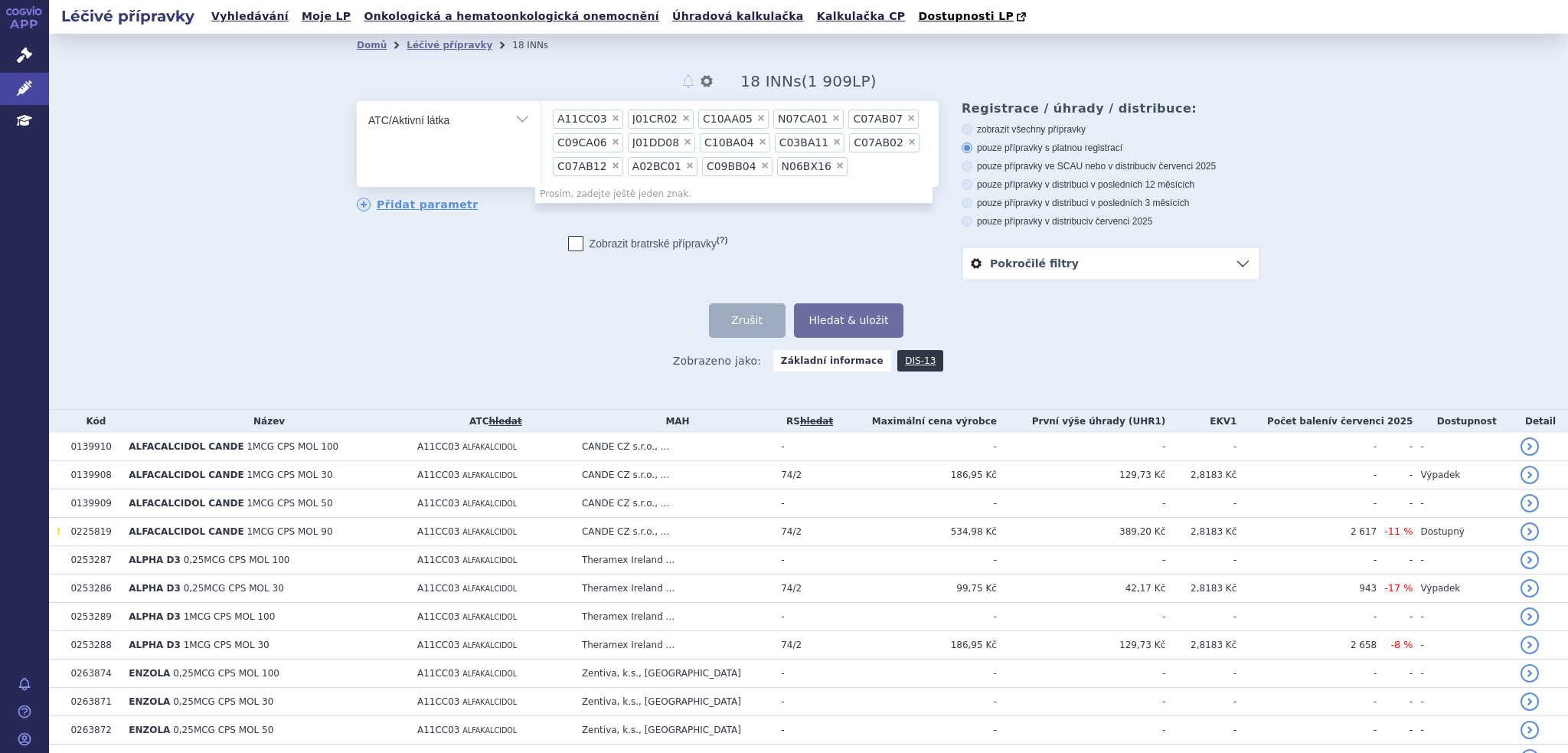
type input "C02AC06"
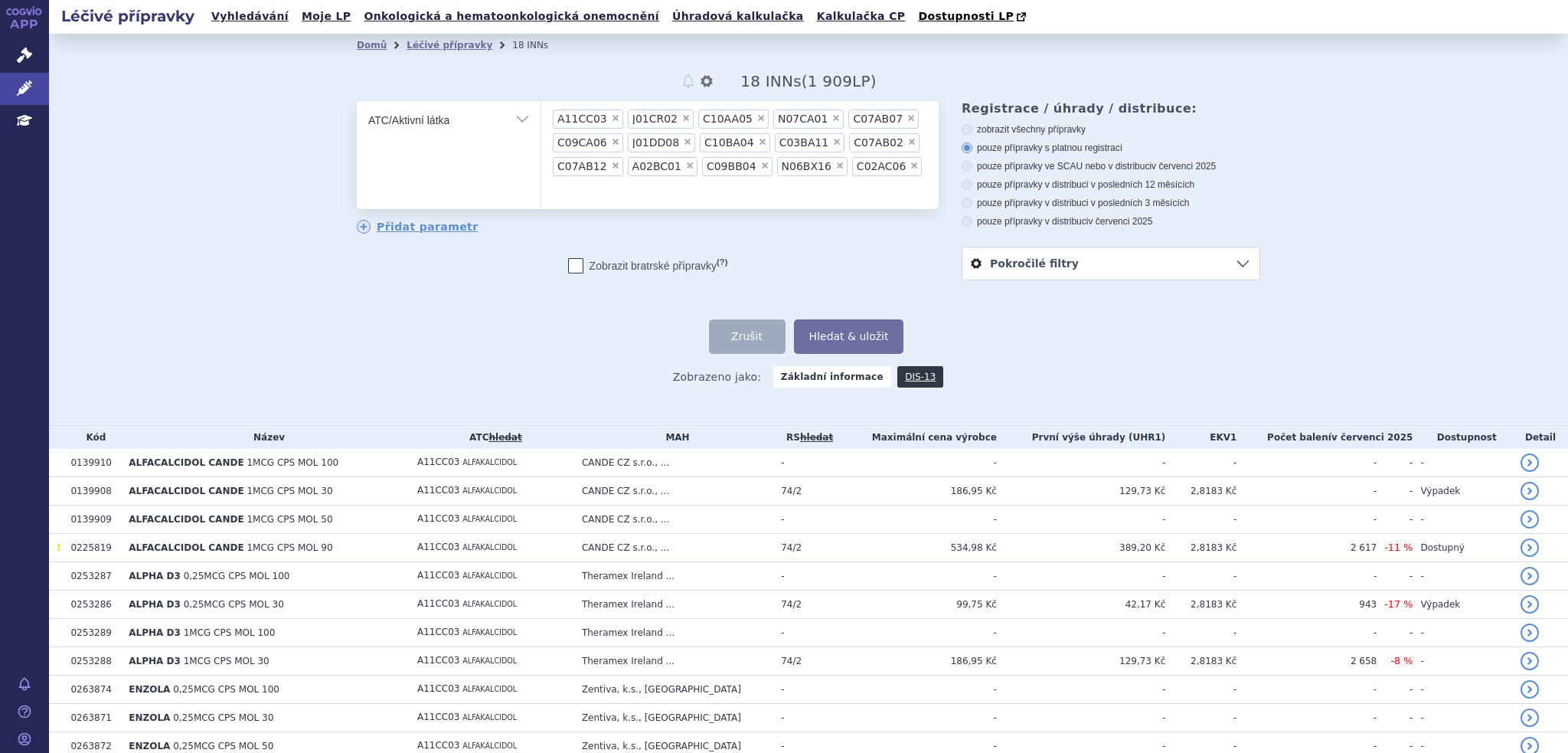
click at [897, 153] on ul "× A11CC03 × J01CR02 × C10AA05 × N07CA01 × C07AB07 × C09CA06 × J01DD08 × C10BA04…" at bounding box center [739, 152] width 397 height 103
click at [541, 139] on select "A11CC03 J01CR02 C10AA05 N07CA01 C07AB07 C09CA06 J01DD08 C10BA04 C03BA11 C07AB02…" at bounding box center [540, 119] width 1 height 38
paste input "C10BA06"
type input "C10BA06"
click at [641, 183] on ul "× A11CC03 × J01CR02 × C10AA05 × N07CA01 × C07AB07 × C09CA06 × J01DD08 × C10BA04…" at bounding box center [739, 153] width 397 height 105
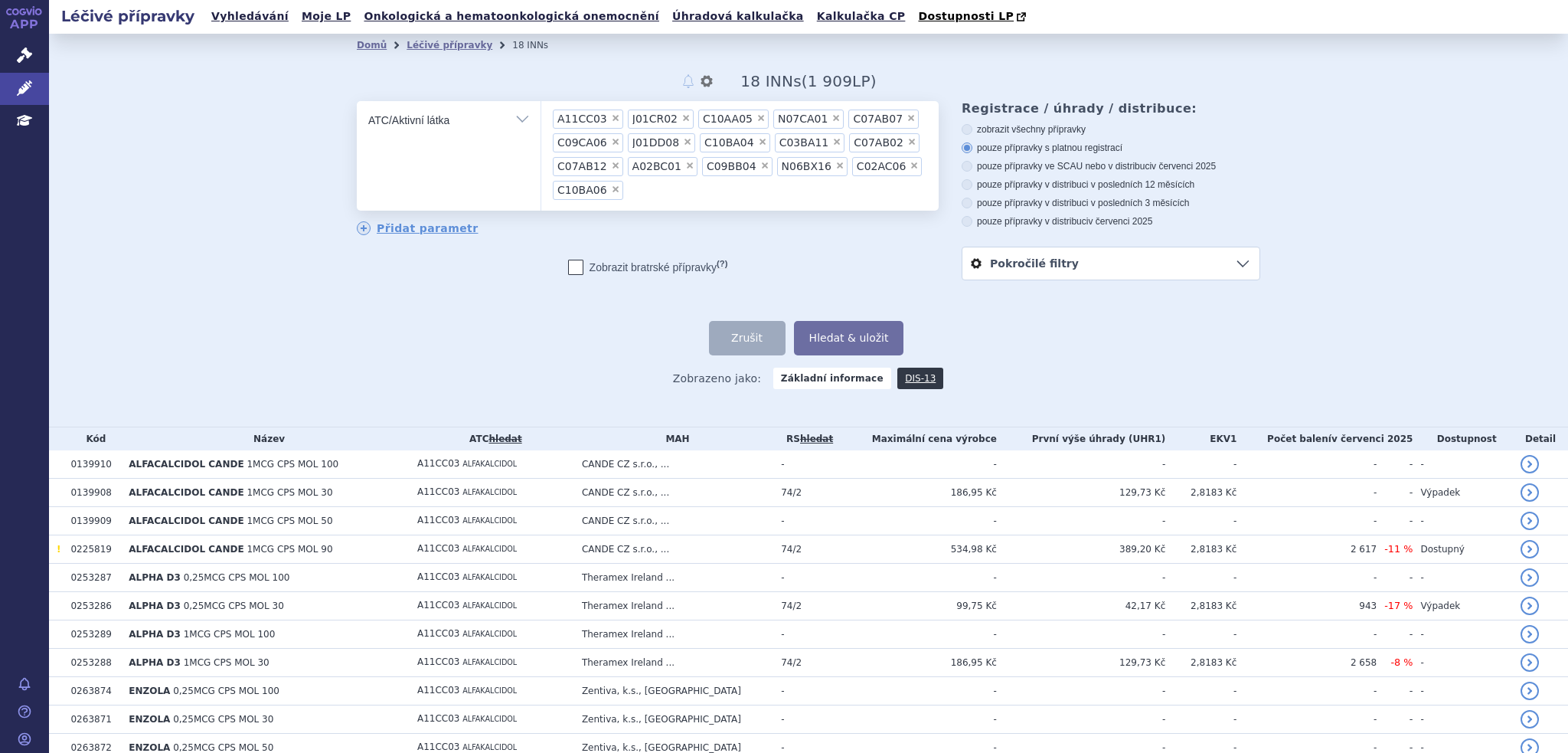
click at [541, 139] on select "A11CC03 J01CR02 C10AA05 N07CA01 C07AB07 C09CA06 J01DD08 C10BA04 C03BA11 C07AB02…" at bounding box center [540, 119] width 1 height 38
paste input "C03ED01"
type input "C03ED01"
click at [697, 193] on ul "× A11CC03 × J01CR02 × C10AA05 × N07CA01 × C07AB07 × C09CA06 × J01DD08 × C10BA04…" at bounding box center [739, 153] width 397 height 105
click at [541, 139] on select "A11CC03 J01CR02 C10AA05 N07CA01 C07AB07 C09CA06 J01DD08 C10BA04 C03BA11 C07AB02…" at bounding box center [540, 119] width 1 height 38
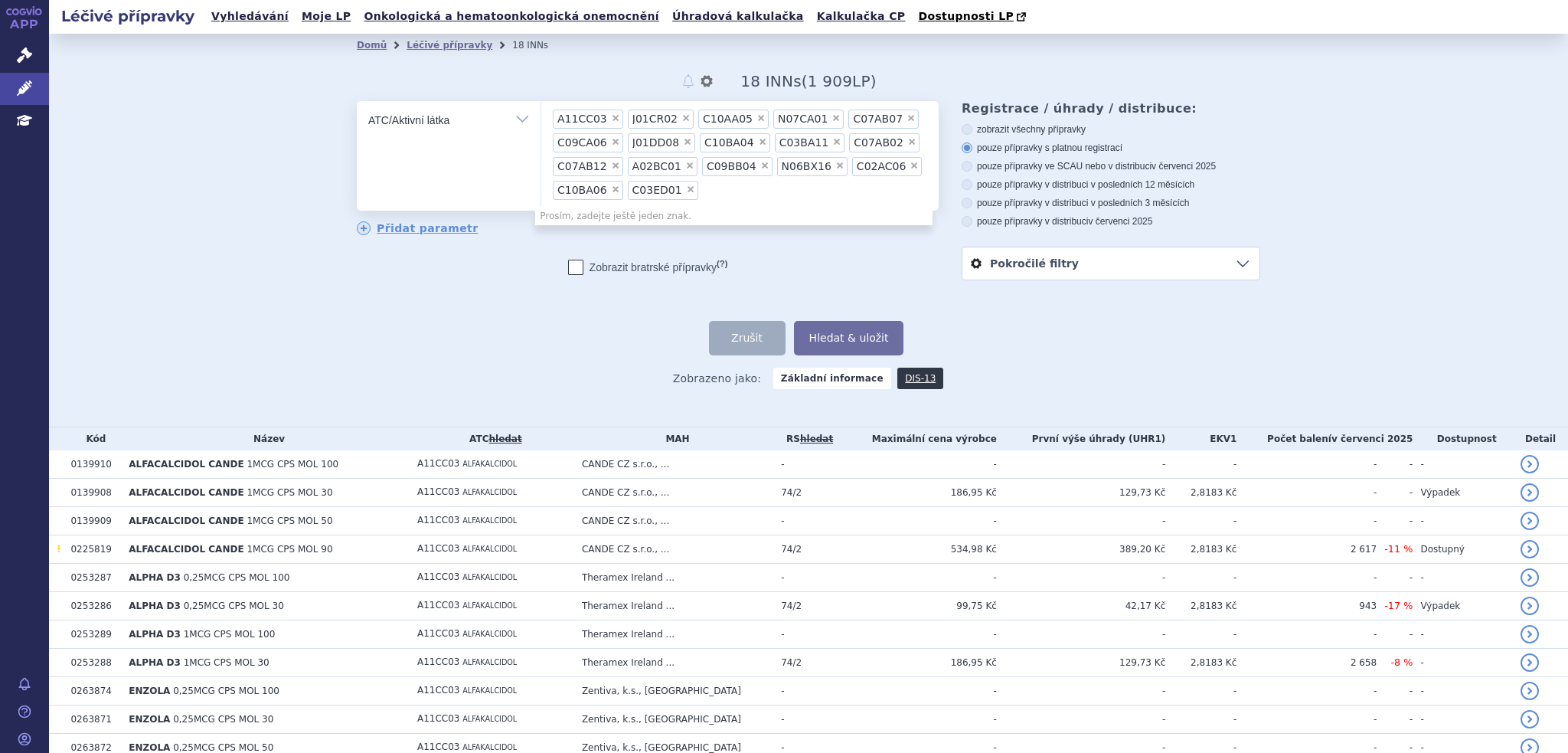
paste input "B01AB11"
type input "B01AB11"
click at [824, 340] on button "Hledat & uložit" at bounding box center [848, 338] width 110 height 35
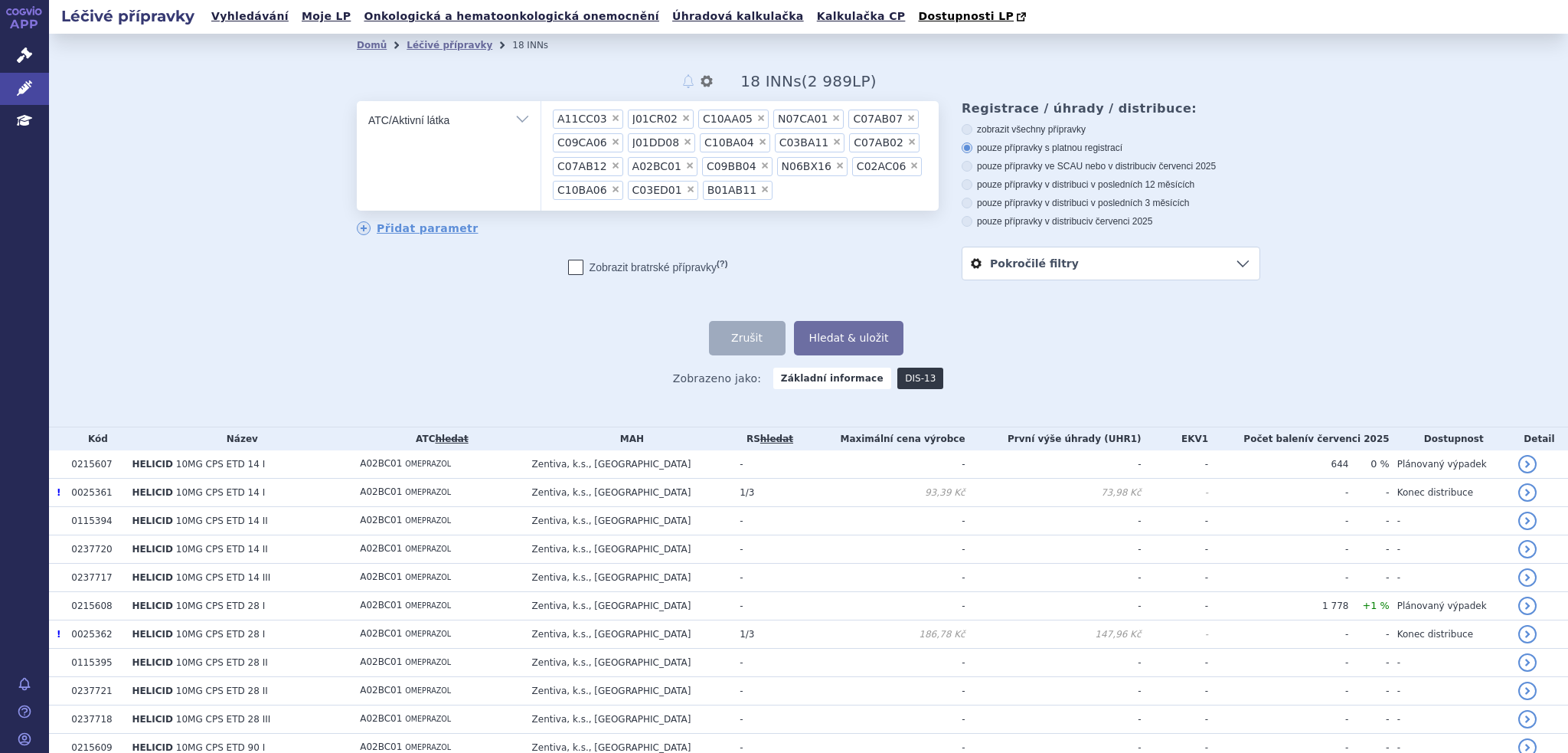
click at [910, 379] on link "DIS-13" at bounding box center [920, 379] width 46 height 21
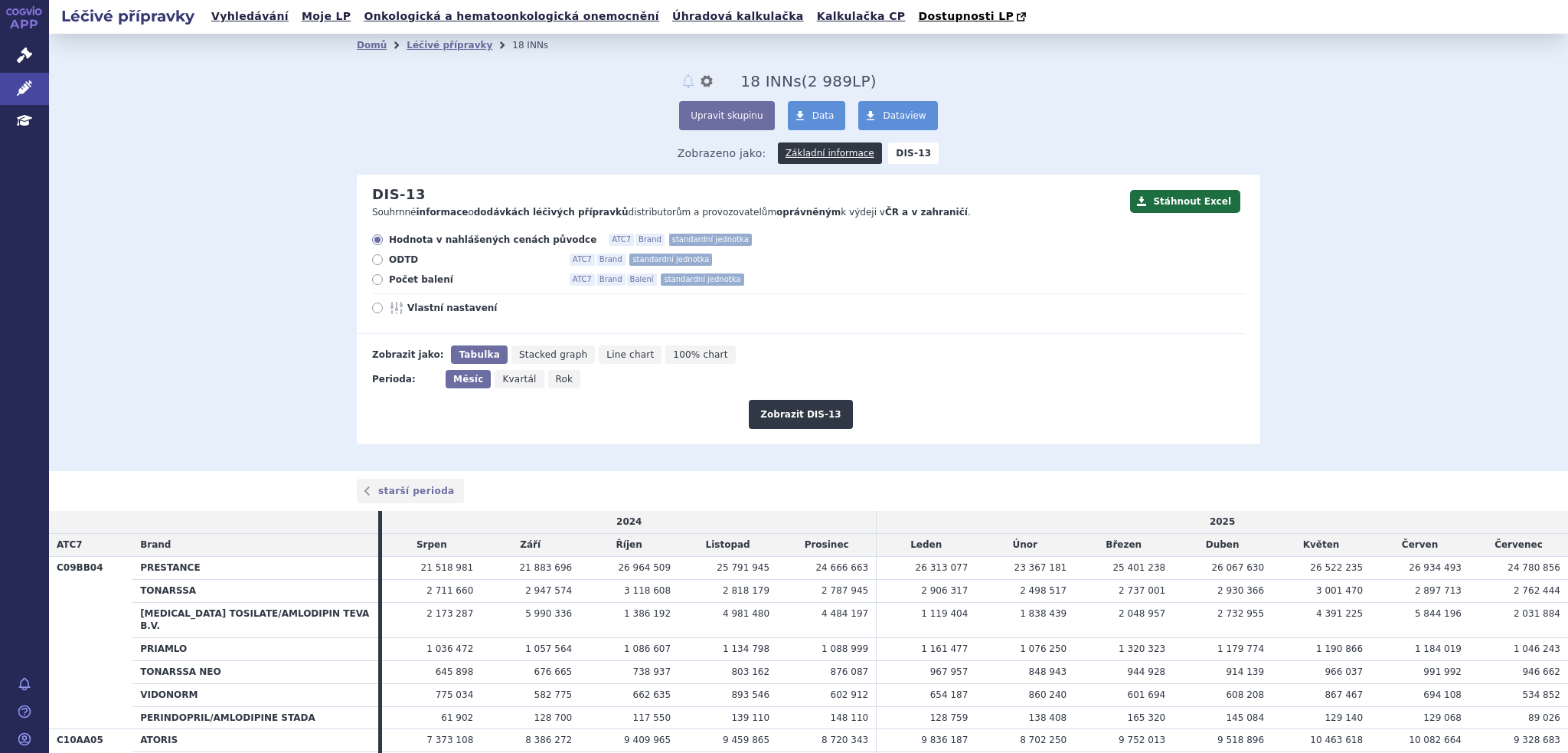
click at [458, 312] on span "Vlastní nastavení" at bounding box center [492, 307] width 169 height 12
click at [383, 312] on input "Vlastní nastavení" at bounding box center [378, 310] width 10 height 10
radio input "true"
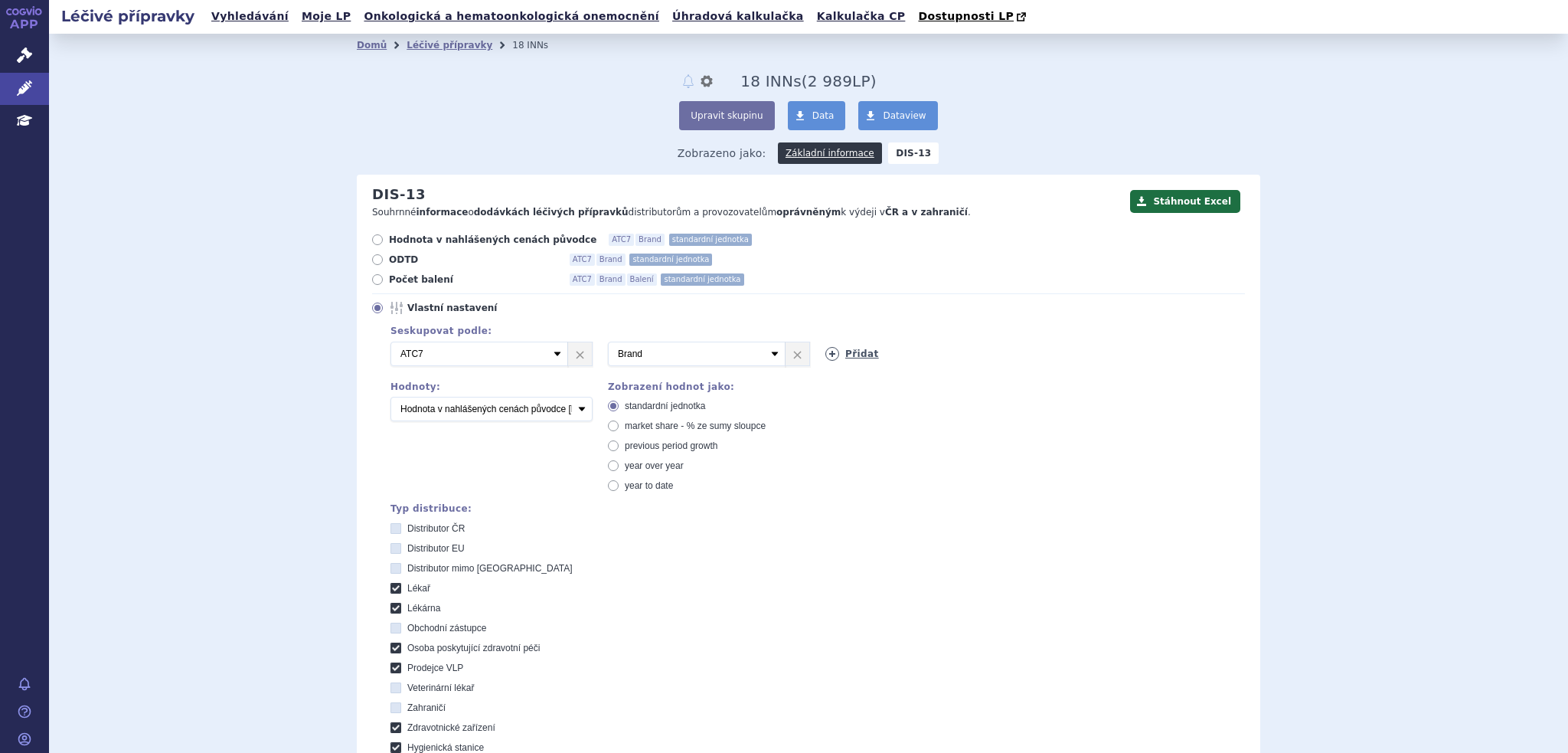
click at [862, 353] on link "Přidat" at bounding box center [852, 354] width 54 height 14
click at [937, 354] on select "Vyberte groupování ATC3 ATC5 ATC7 Brand Balení SÚKL kód MAH VPOIS Referenční sk…" at bounding box center [914, 354] width 178 height 25
select select "package"
click at [825, 342] on select "Vyberte groupování ATC3 ATC5 ATC7 Brand Balení SÚKL kód MAH VPOIS Referenční sk…" at bounding box center [914, 354] width 178 height 25
click at [502, 417] on select "Počet balení Hodnota v nahlášených cenách původce [DIS-13] Hodnota v maximálníc…" at bounding box center [492, 409] width 202 height 25
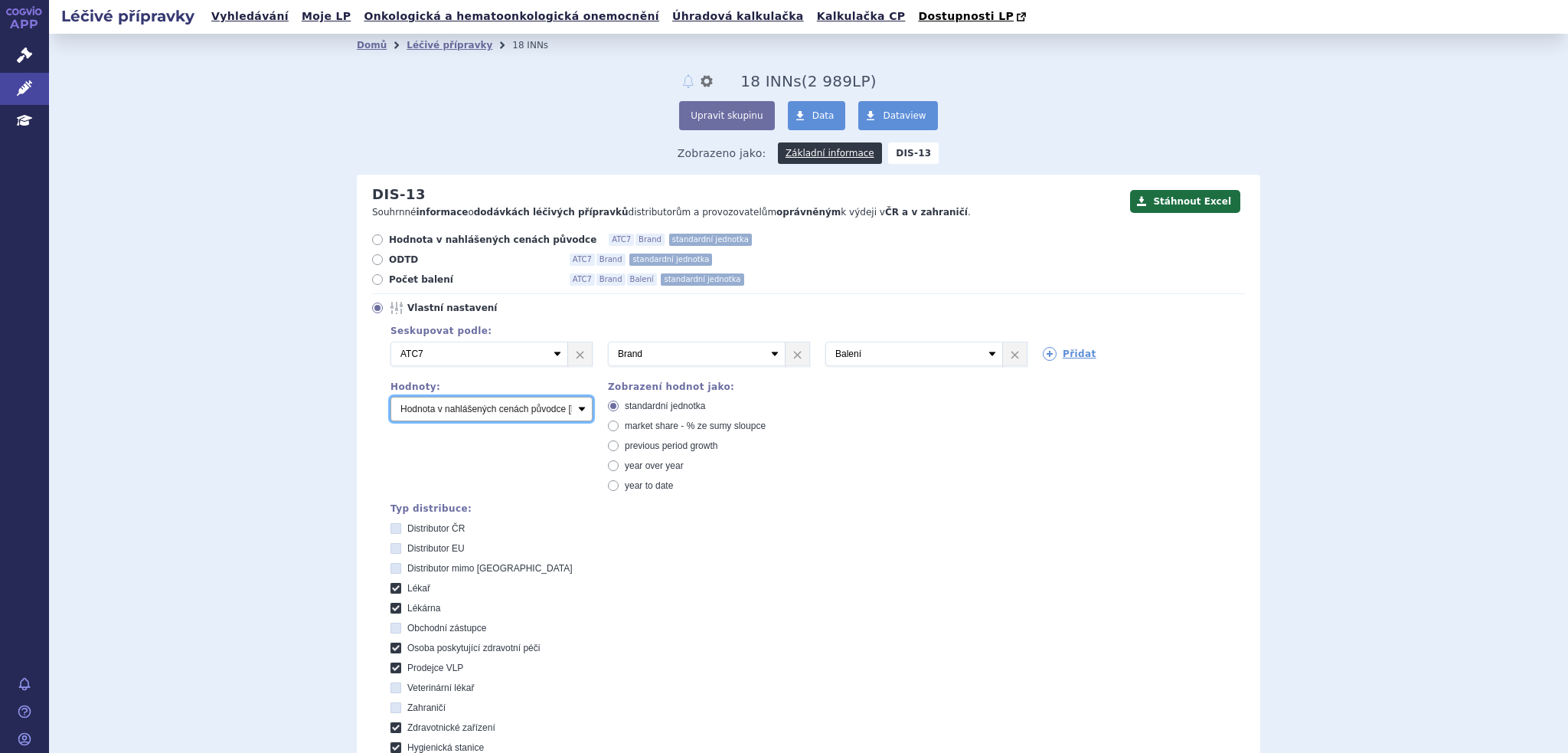
select select "scauMaxReimbursement1"
click at [391, 398] on select "Počet balení Hodnota v nahlášených cenách původce [DIS-13] Hodnota v maximálníc…" at bounding box center [492, 409] width 202 height 25
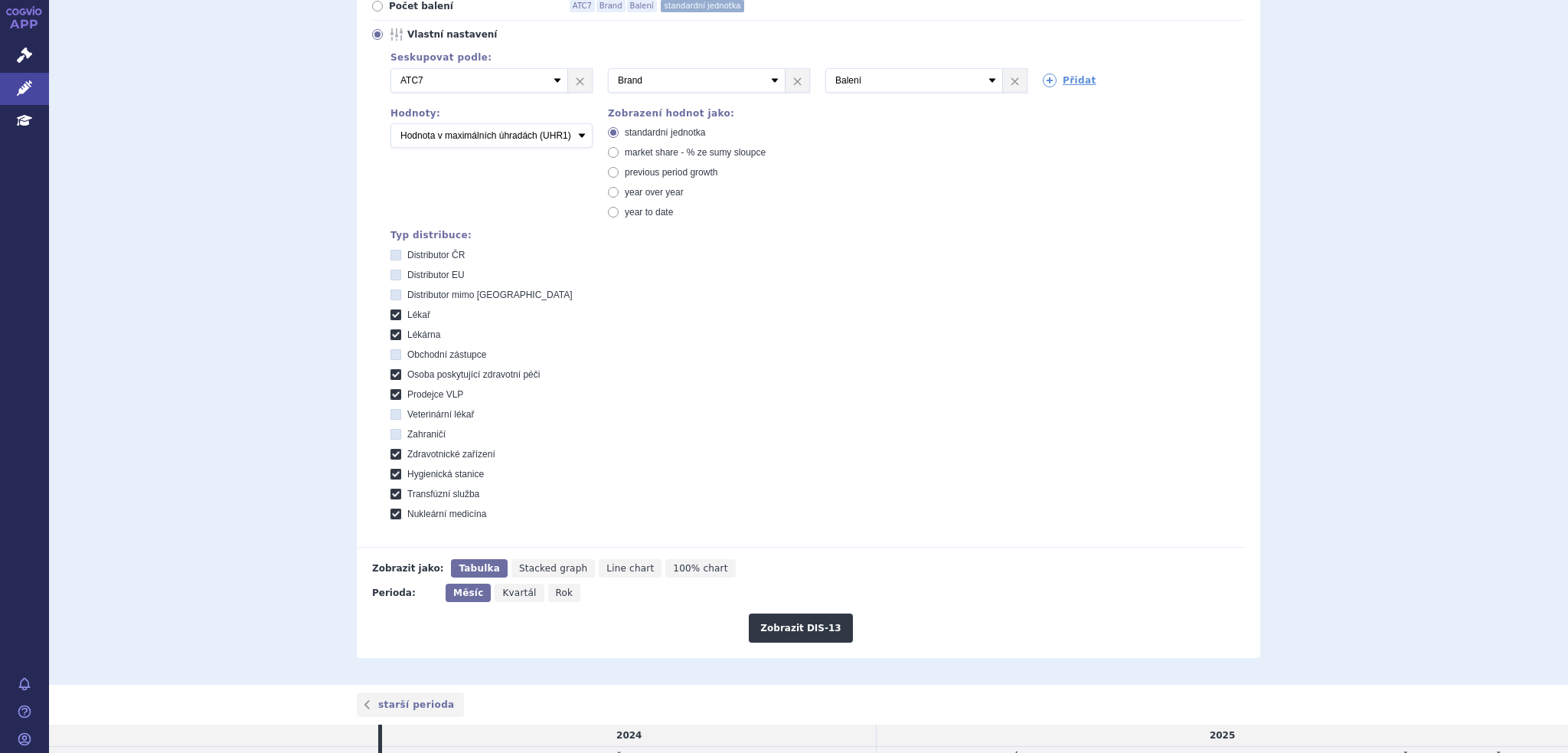
scroll to position [307, 0]
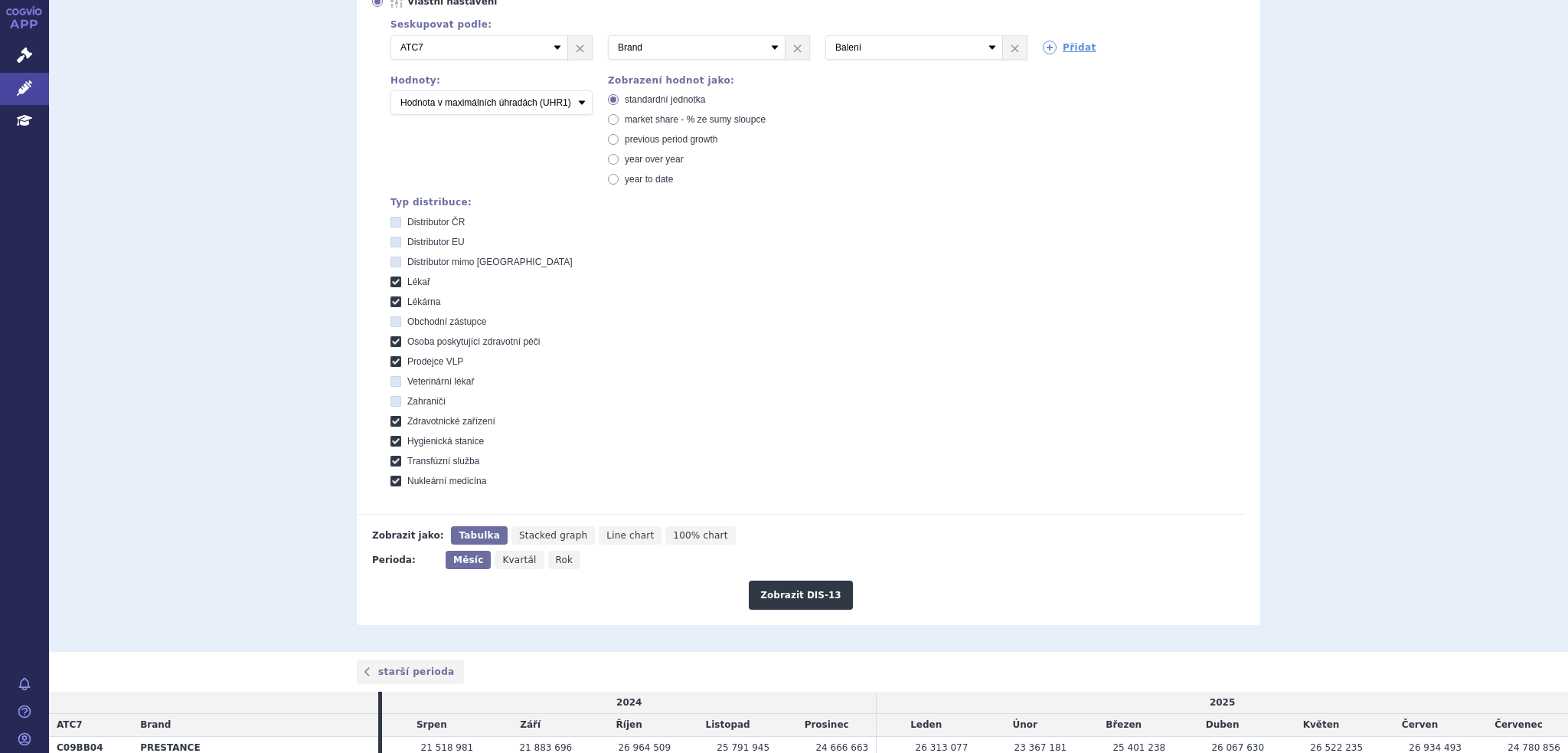
click at [556, 564] on span "Rok" at bounding box center [564, 560] width 17 height 11
click at [549, 560] on input "Rok" at bounding box center [554, 555] width 10 height 10
radio input "true"
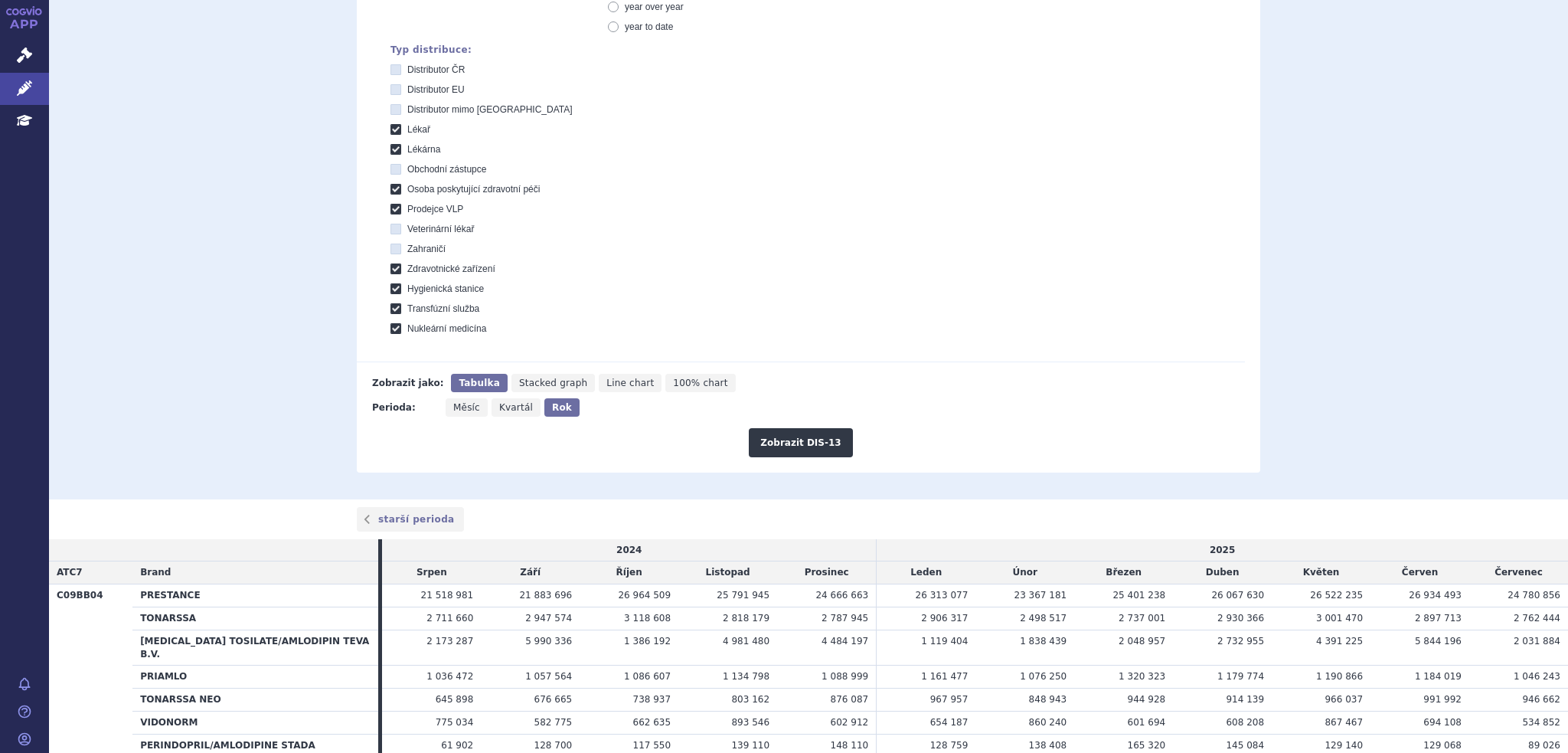
scroll to position [460, 0]
click at [790, 444] on button "Zobrazit DIS-13" at bounding box center [800, 441] width 103 height 29
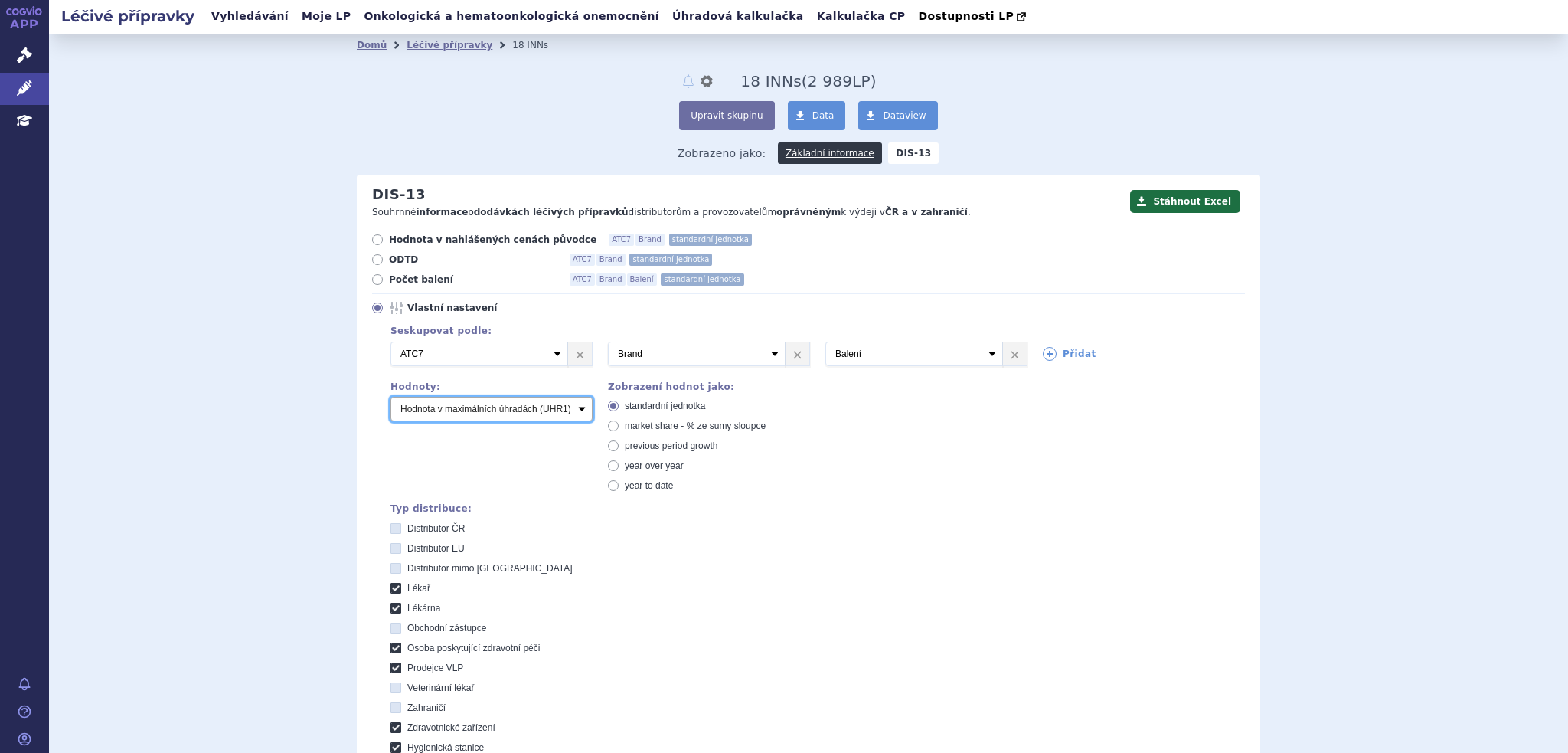
click at [461, 421] on select "Počet balení Hodnota v nahlášených cenách původce [DIS-13] Hodnota v maximálníc…" at bounding box center [492, 409] width 202 height 25
select select "scauUtddPerPackage1"
click at [391, 398] on select "Počet balení Hodnota v nahlášených cenách původce [DIS-13] Hodnota v maximálníc…" at bounding box center [492, 409] width 202 height 25
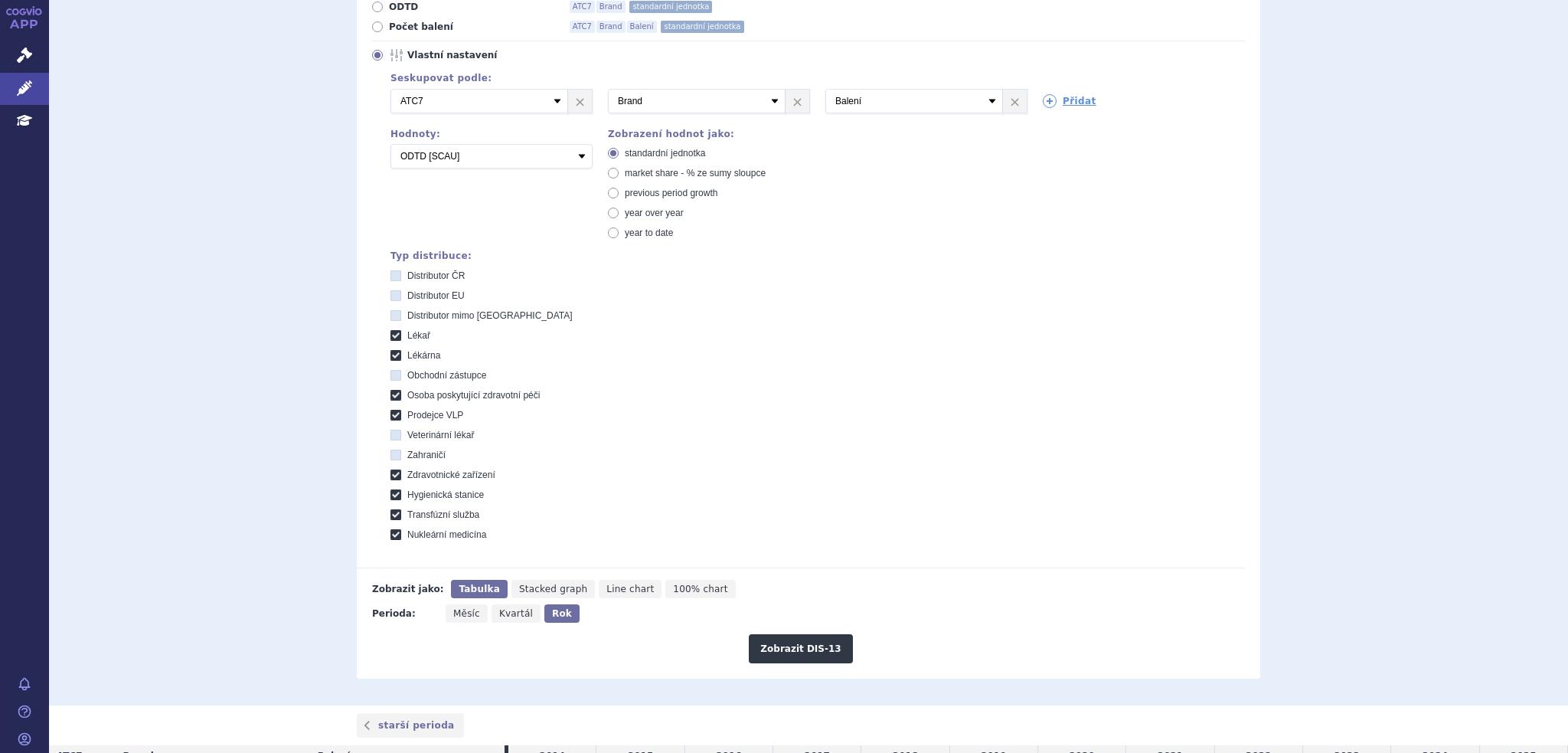
scroll to position [383, 0]
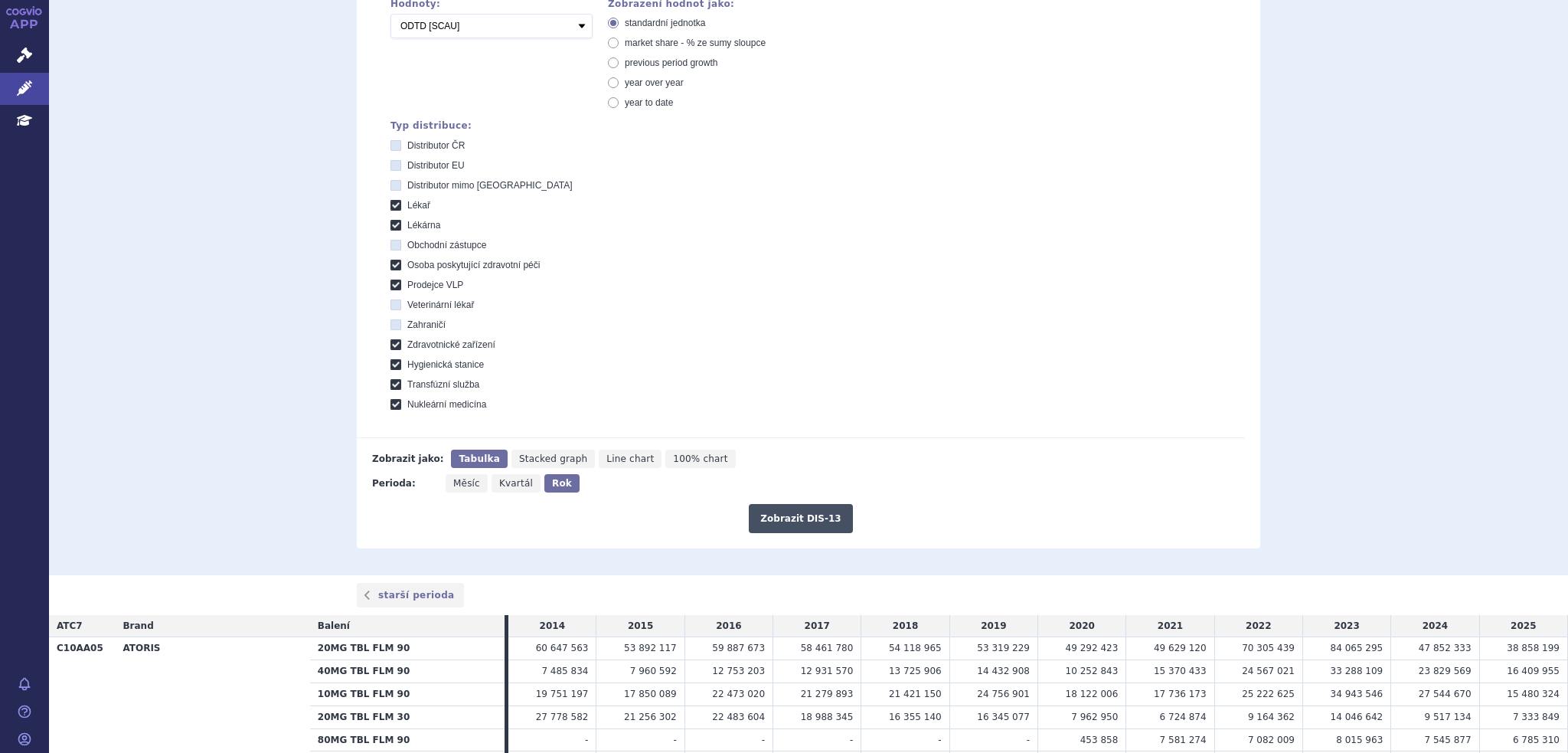
click at [801, 514] on button "Zobrazit DIS-13" at bounding box center [800, 518] width 103 height 29
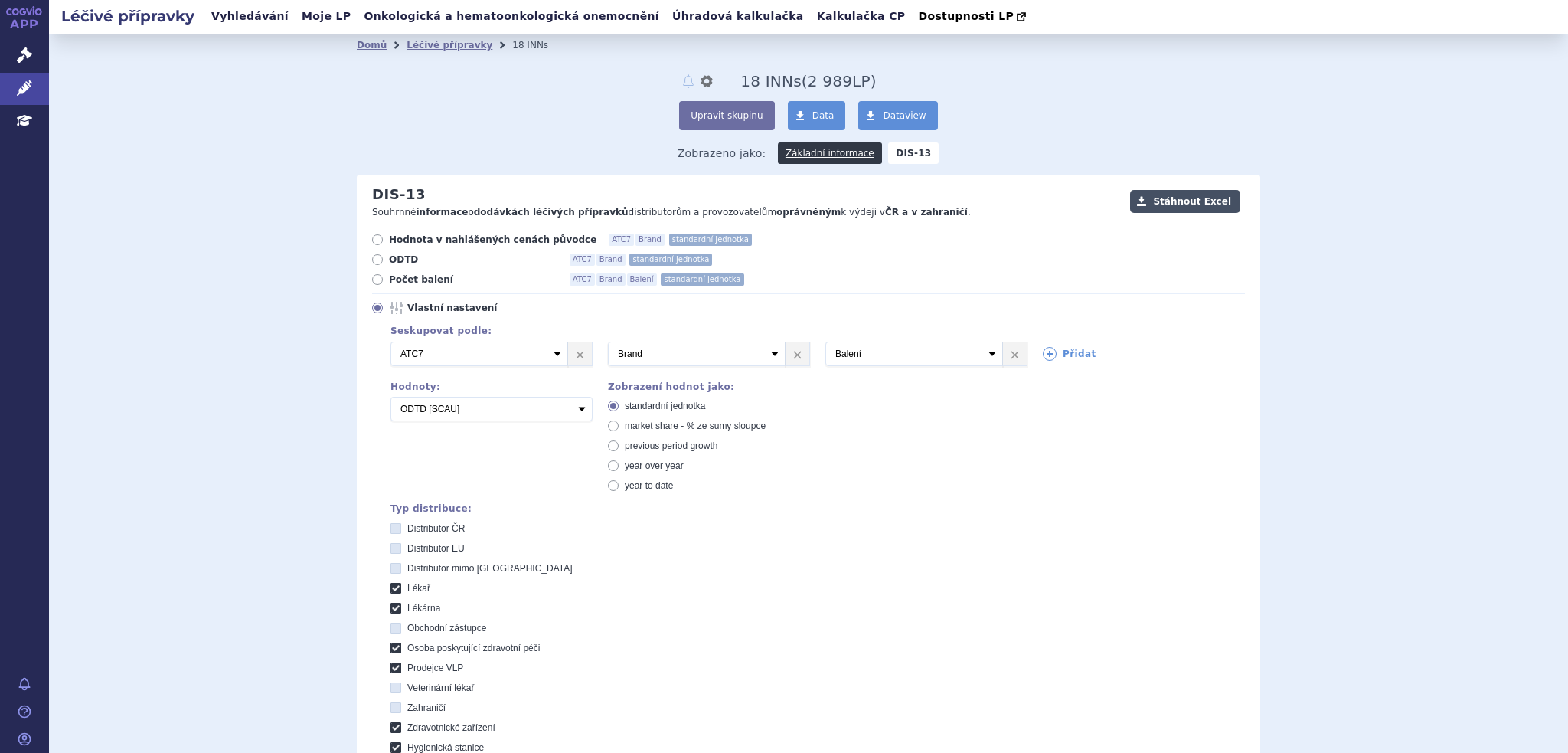
click at [1187, 212] on button "Stáhnout Excel" at bounding box center [1185, 202] width 110 height 23
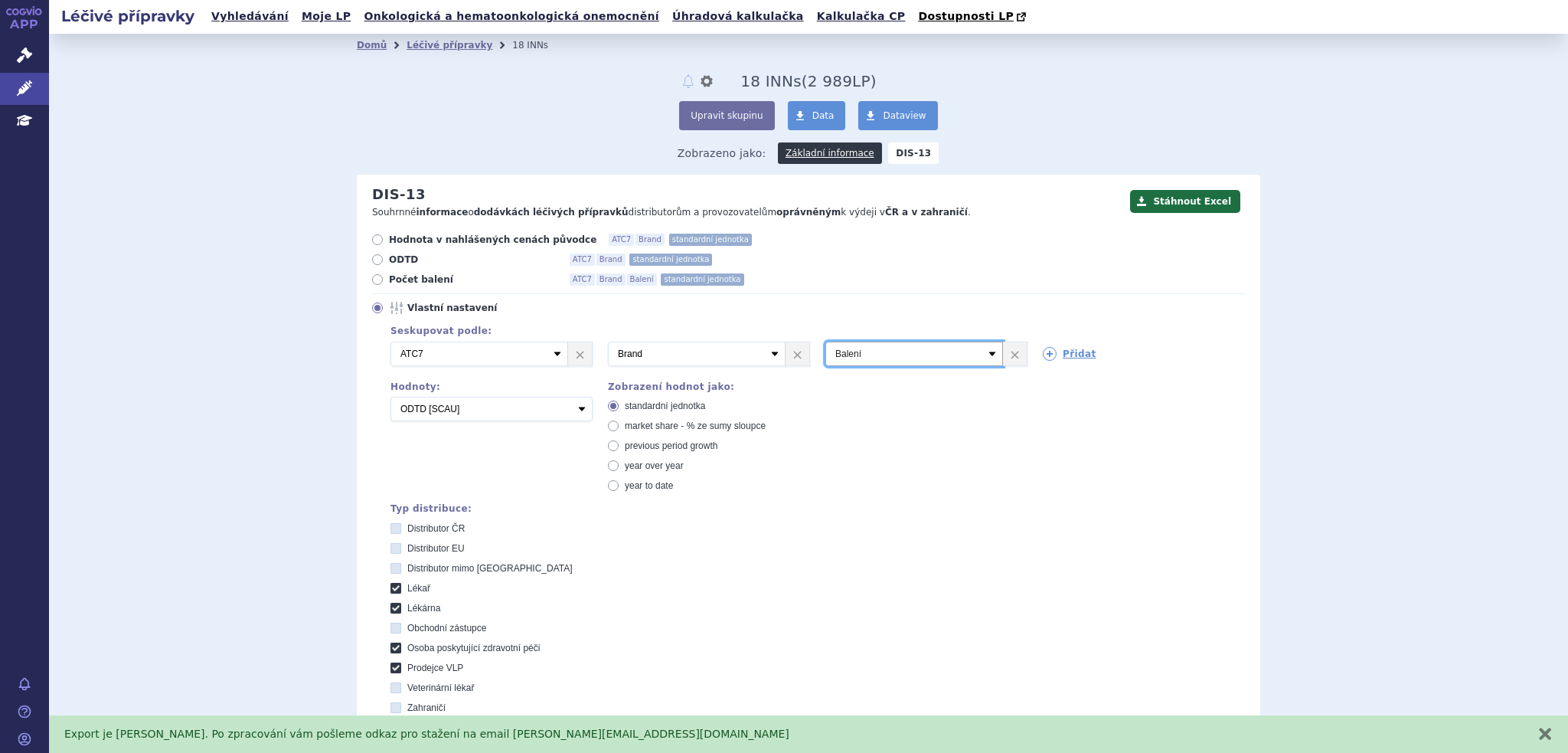
click at [911, 358] on select "Vyberte groupování ATC3 ATC5 ATC7 Brand Balení SÚKL kód MAH VPOIS Referenční sk…" at bounding box center [914, 354] width 178 height 25
select select "suklCode"
click at [825, 342] on select "Vyberte groupování ATC3 ATC5 ATC7 Brand Balení SÚKL kód MAH VPOIS Referenční sk…" at bounding box center [914, 354] width 178 height 25
click at [1078, 359] on link "Přidat" at bounding box center [1069, 354] width 54 height 14
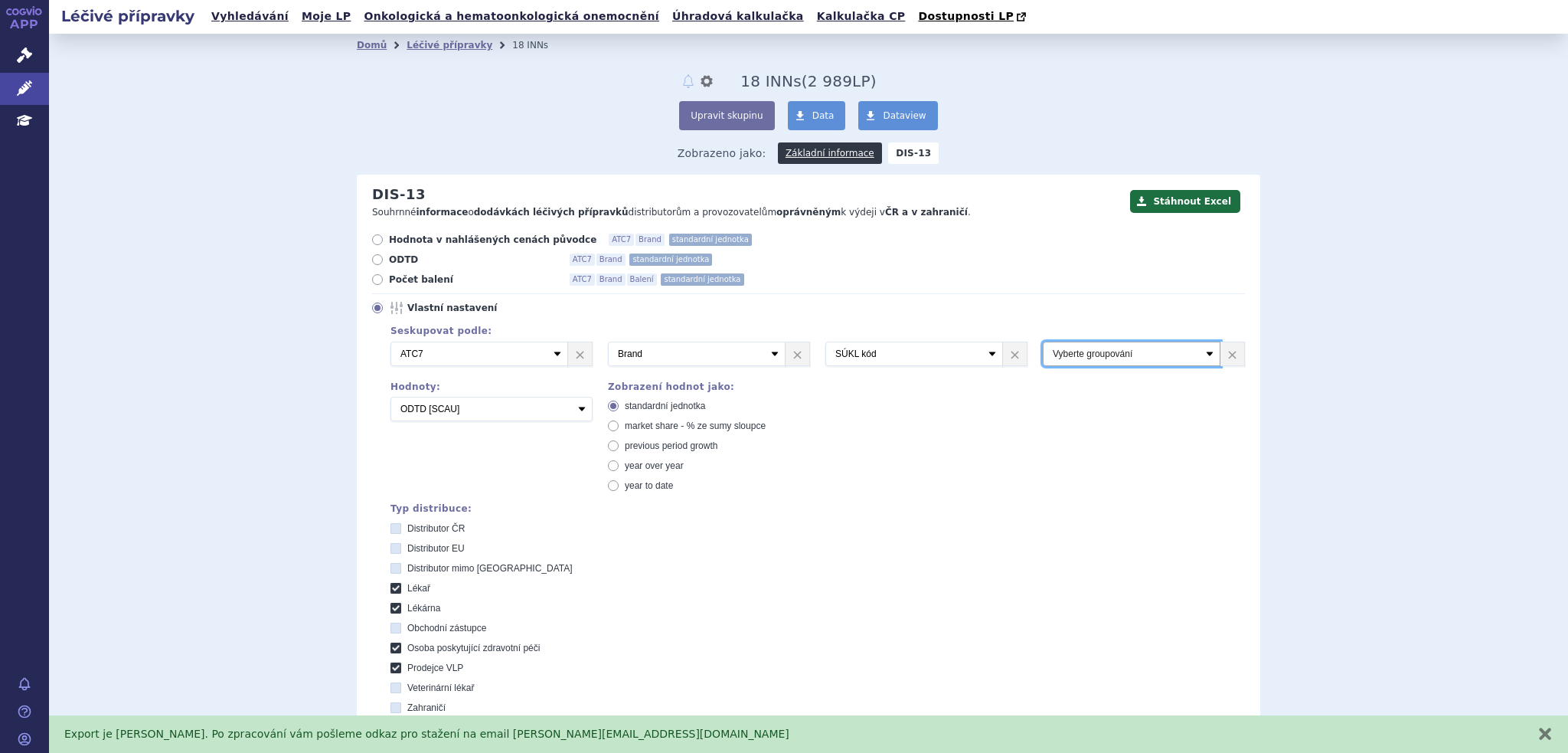
click at [1082, 359] on select "Vyberte groupování ATC3 ATC5 ATC7 Brand Balení SÚKL kód MAH VPOIS Referenční sk…" at bounding box center [1131, 354] width 178 height 25
select select "package"
click at [1043, 342] on select "Vyberte groupování ATC3 ATC5 ATC7 Brand Balení SÚKL kód MAH VPOIS Referenční sk…" at bounding box center [1131, 354] width 178 height 25
click at [1064, 342] on select "Vyberte groupování ATC3 ATC5 ATC7 Brand Balení SÚKL kód MAH VPOIS Referenční sk…" at bounding box center [1131, 354] width 178 height 25
click at [848, 430] on div "Seskupovat podle: 3 Vyberte groupování ATC3 ATC5 ATC7 Brand Balení SÚKL kód MAH…" at bounding box center [808, 557] width 873 height 471
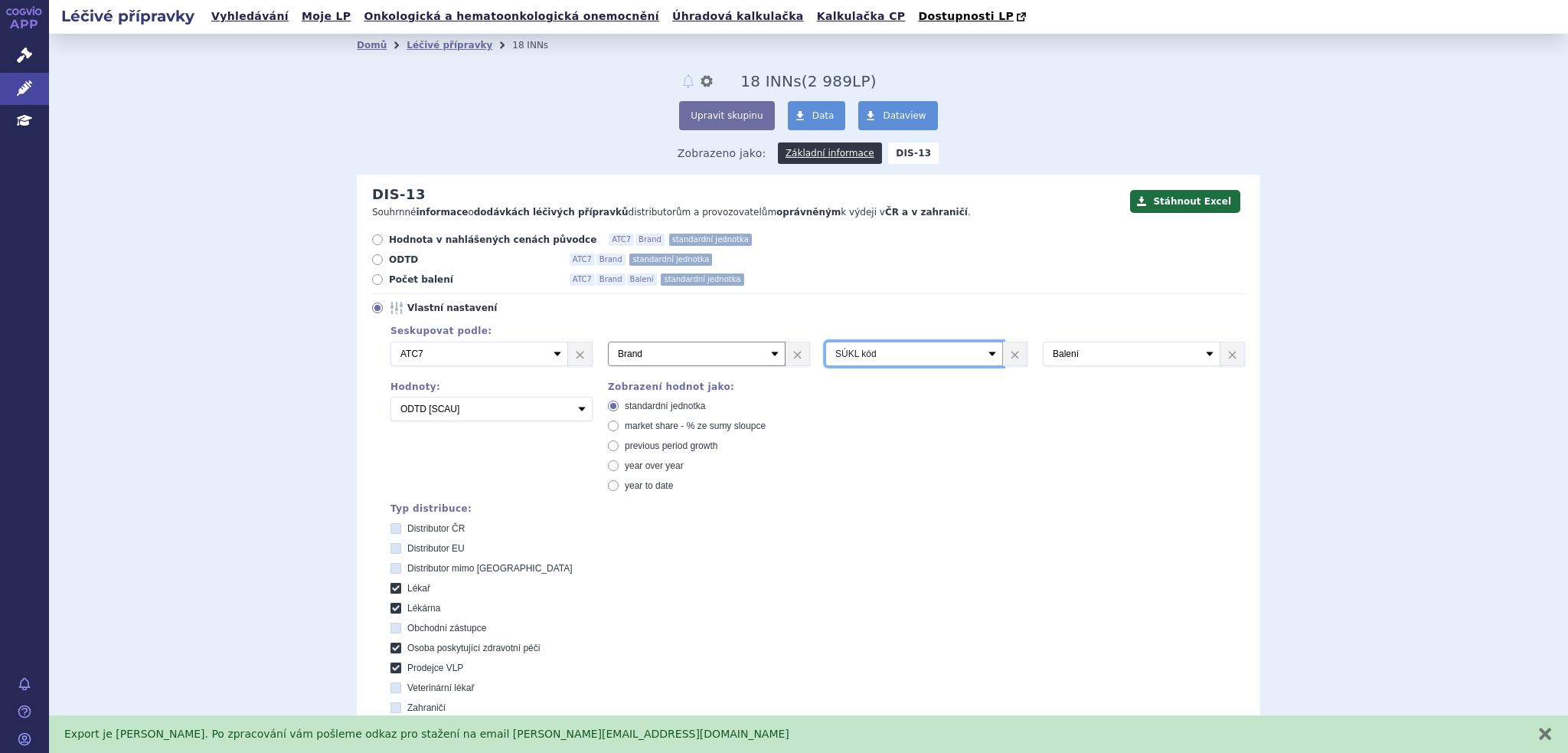
drag, startPoint x: 853, startPoint y: 346, endPoint x: 698, endPoint y: 363, distance: 155.9
click at [698, 363] on div "3 Vyberte groupování ATC3 ATC5 ATC7 Brand Balení SÚKL kód MAH VPOIS Referenční …" at bounding box center [810, 354] width 870 height 25
click at [1075, 444] on div "Seskupovat podle: 3 Vyberte groupování ATC3 ATC5 ATC7 Brand Balení SÚKL kód MAH…" at bounding box center [808, 557] width 873 height 471
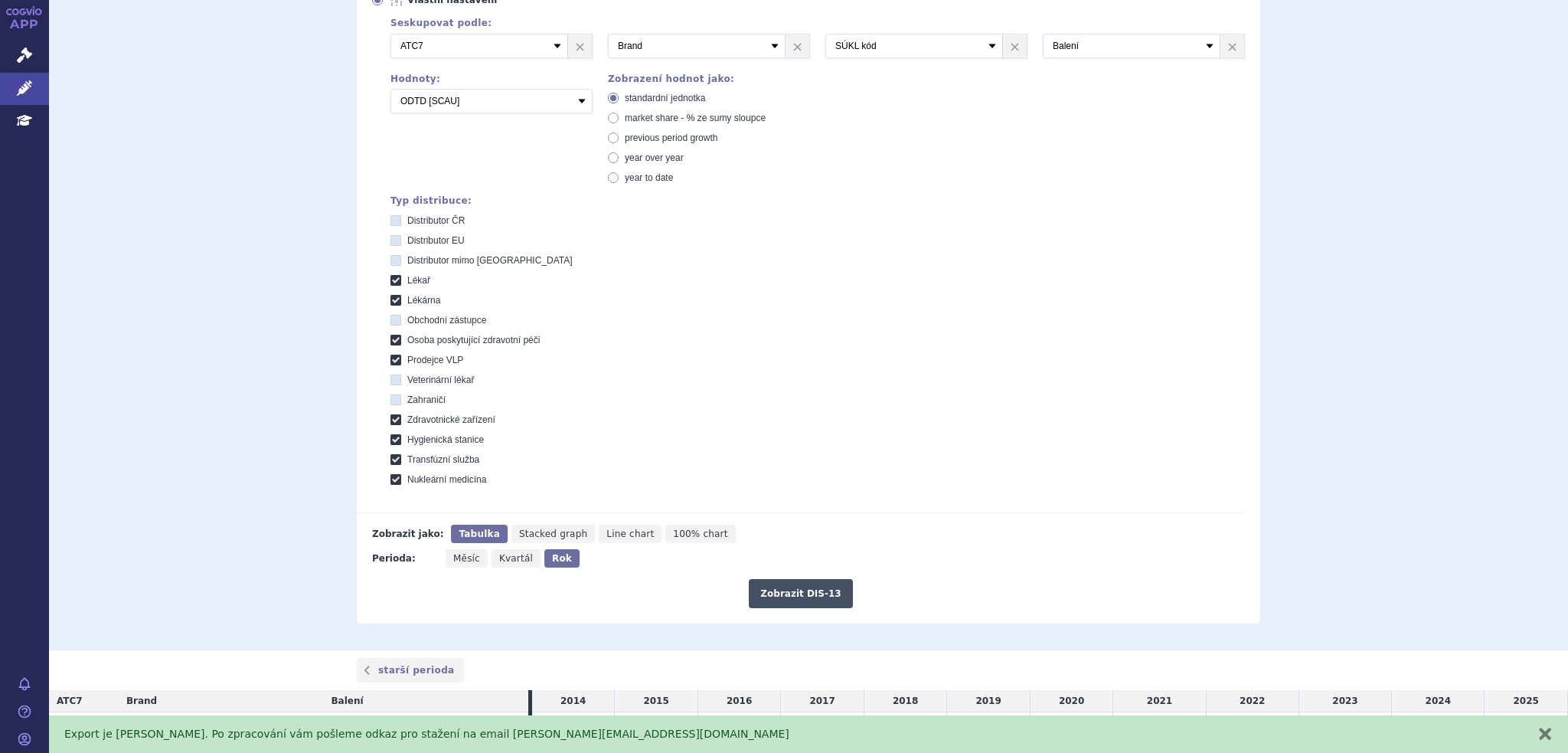
scroll to position [307, 0]
click at [820, 593] on button "Zobrazit DIS-13" at bounding box center [800, 594] width 103 height 29
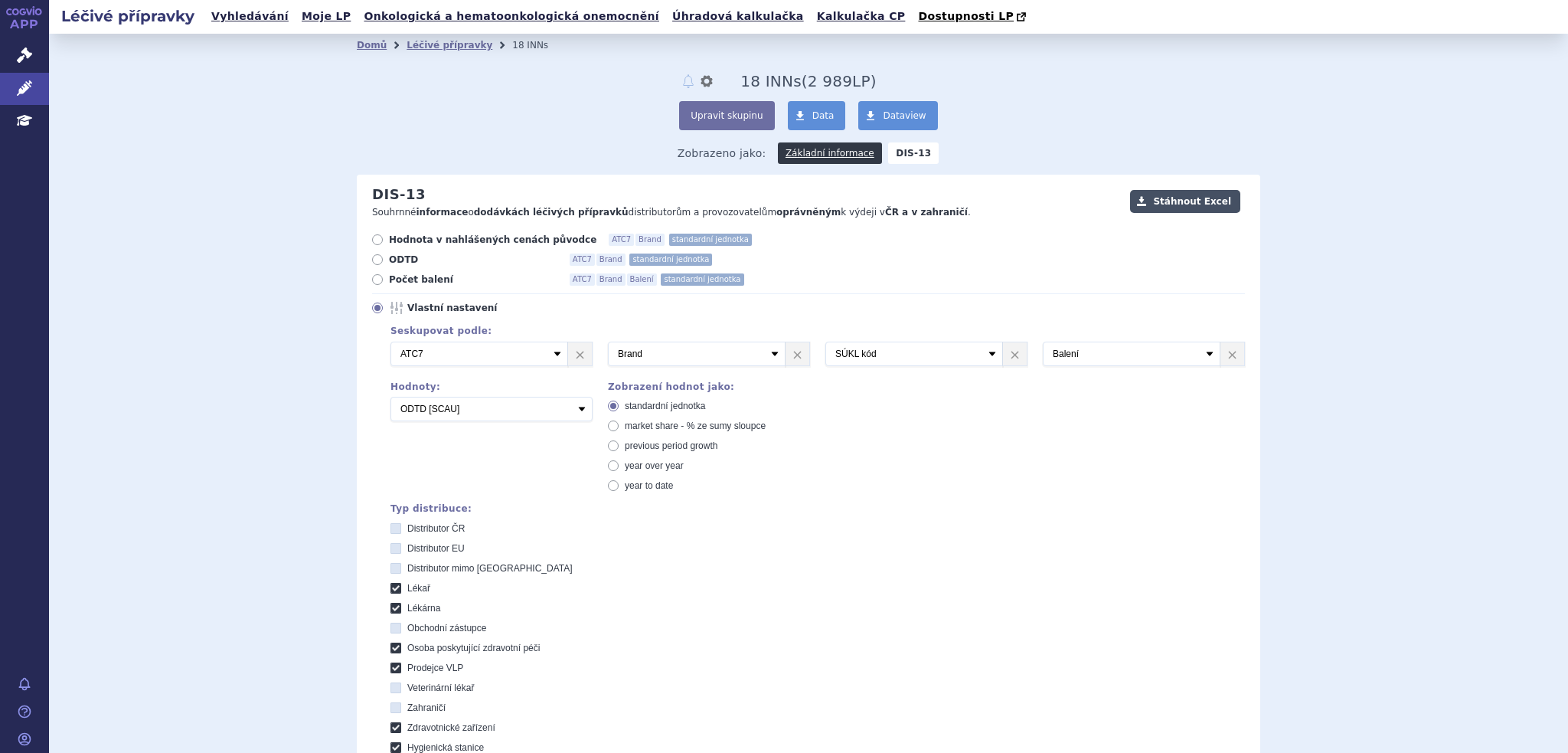
click at [1182, 203] on button "Stáhnout Excel" at bounding box center [1185, 202] width 110 height 23
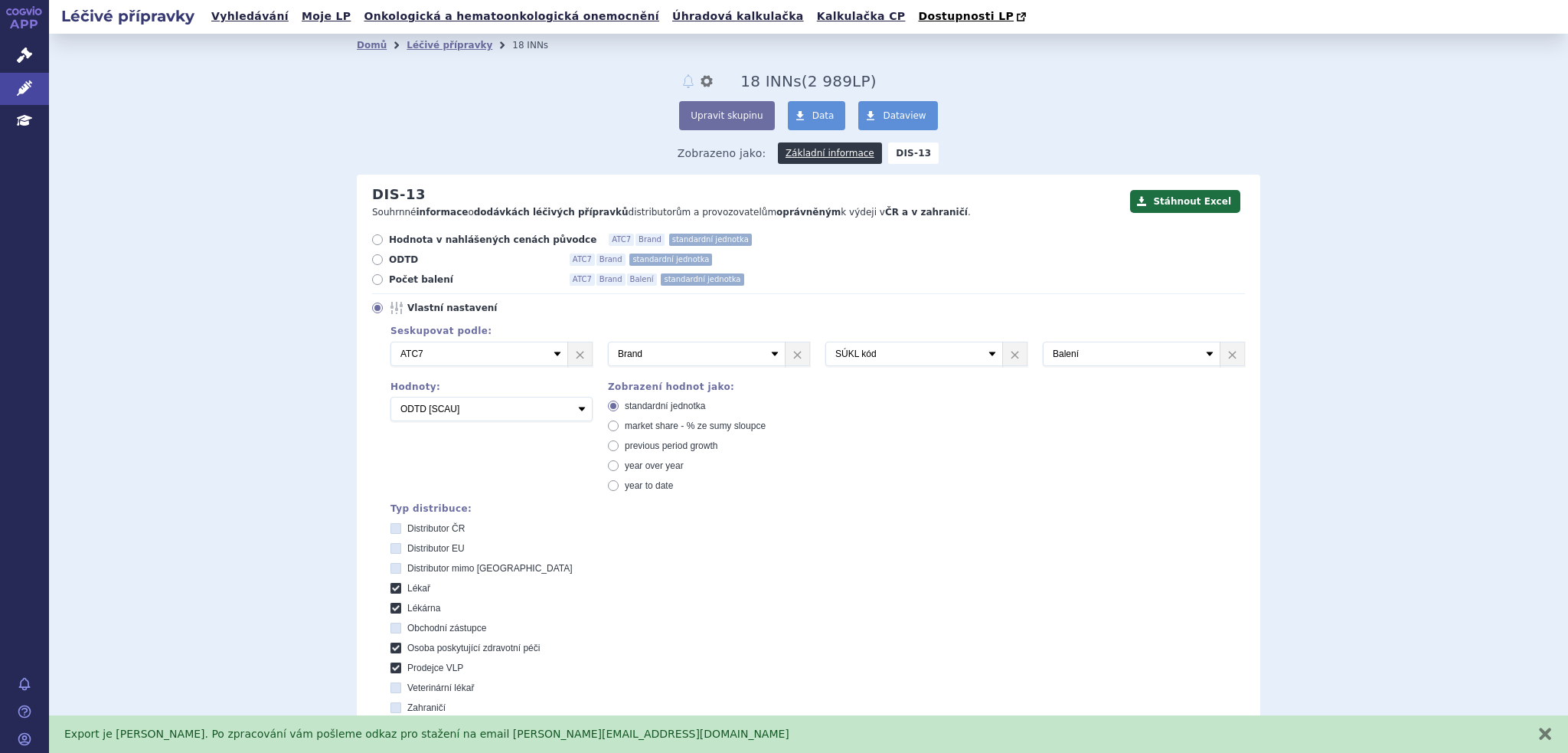
click at [582, 529] on label "Distributor ČR" at bounding box center [818, 528] width 854 height 12
click at [402, 529] on ČR "Distributor ČR" at bounding box center [397, 531] width 10 height 10
click at [582, 529] on label "Distributor ČR" at bounding box center [818, 528] width 854 height 12
click at [402, 529] on ČR "Distributor ČR" at bounding box center [397, 531] width 10 height 10
checkbox ČR "false"
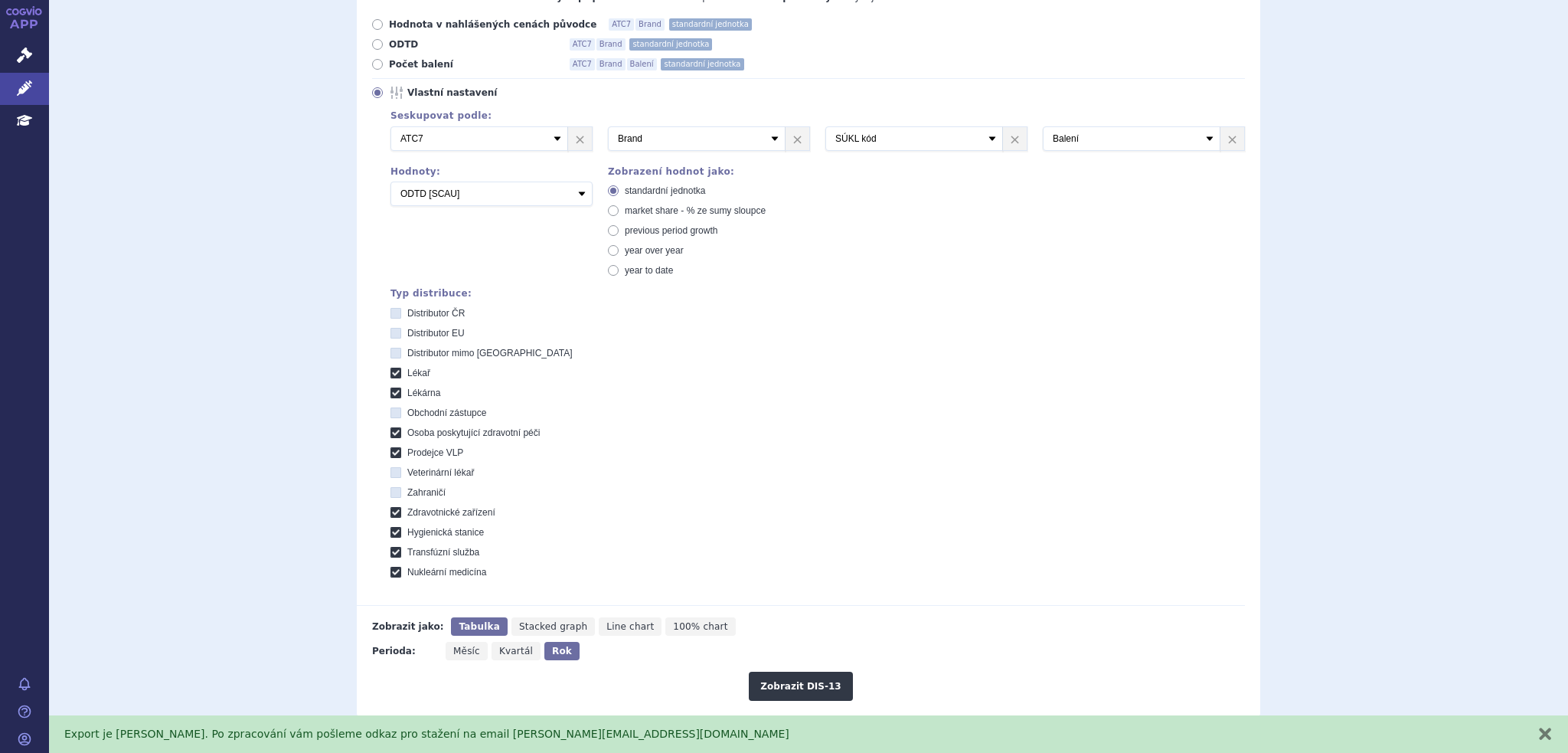
scroll to position [460, 0]
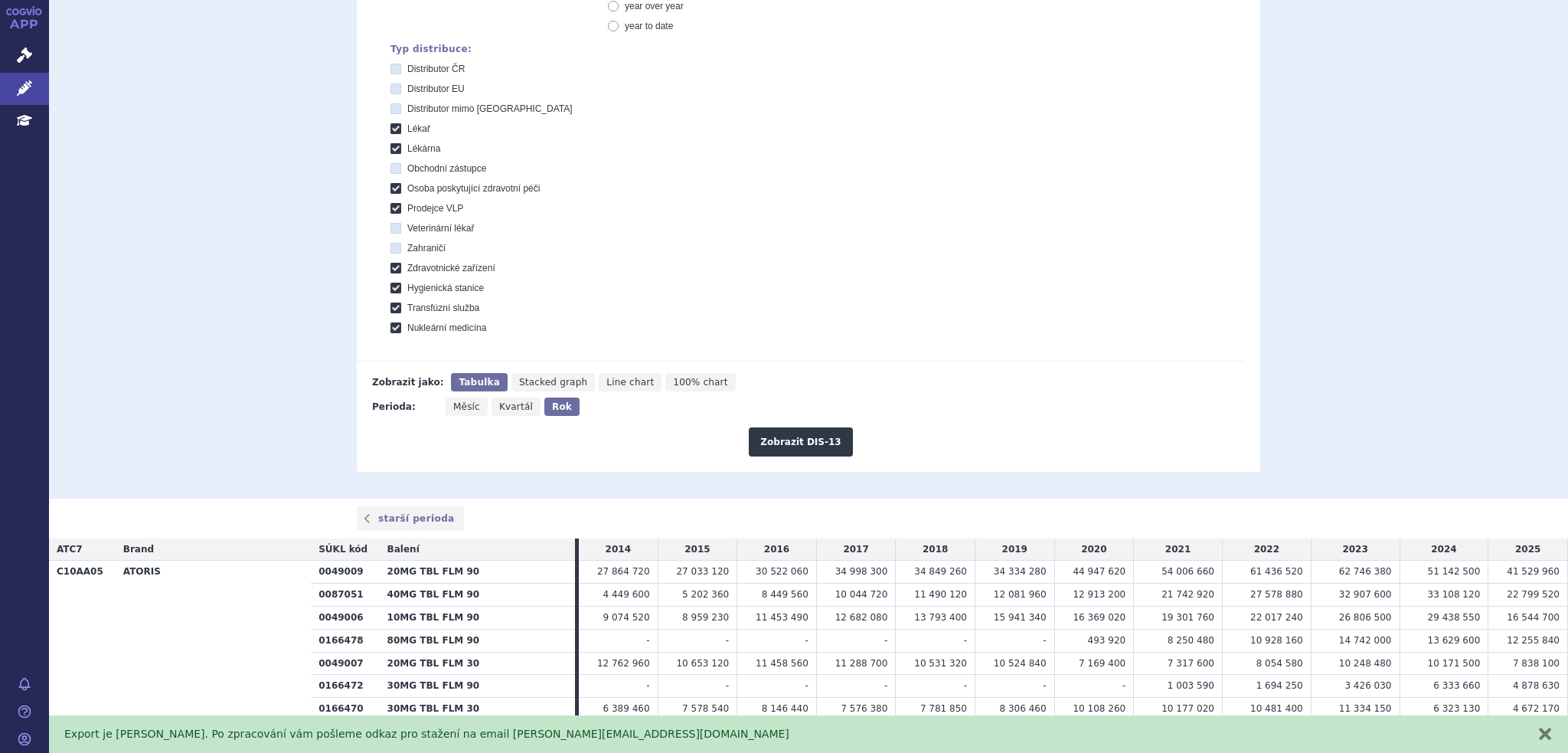
click at [465, 412] on span "Měsíc" at bounding box center [467, 407] width 26 height 11
click at [455, 407] on input "Měsíc" at bounding box center [450, 403] width 10 height 10
radio input "true"
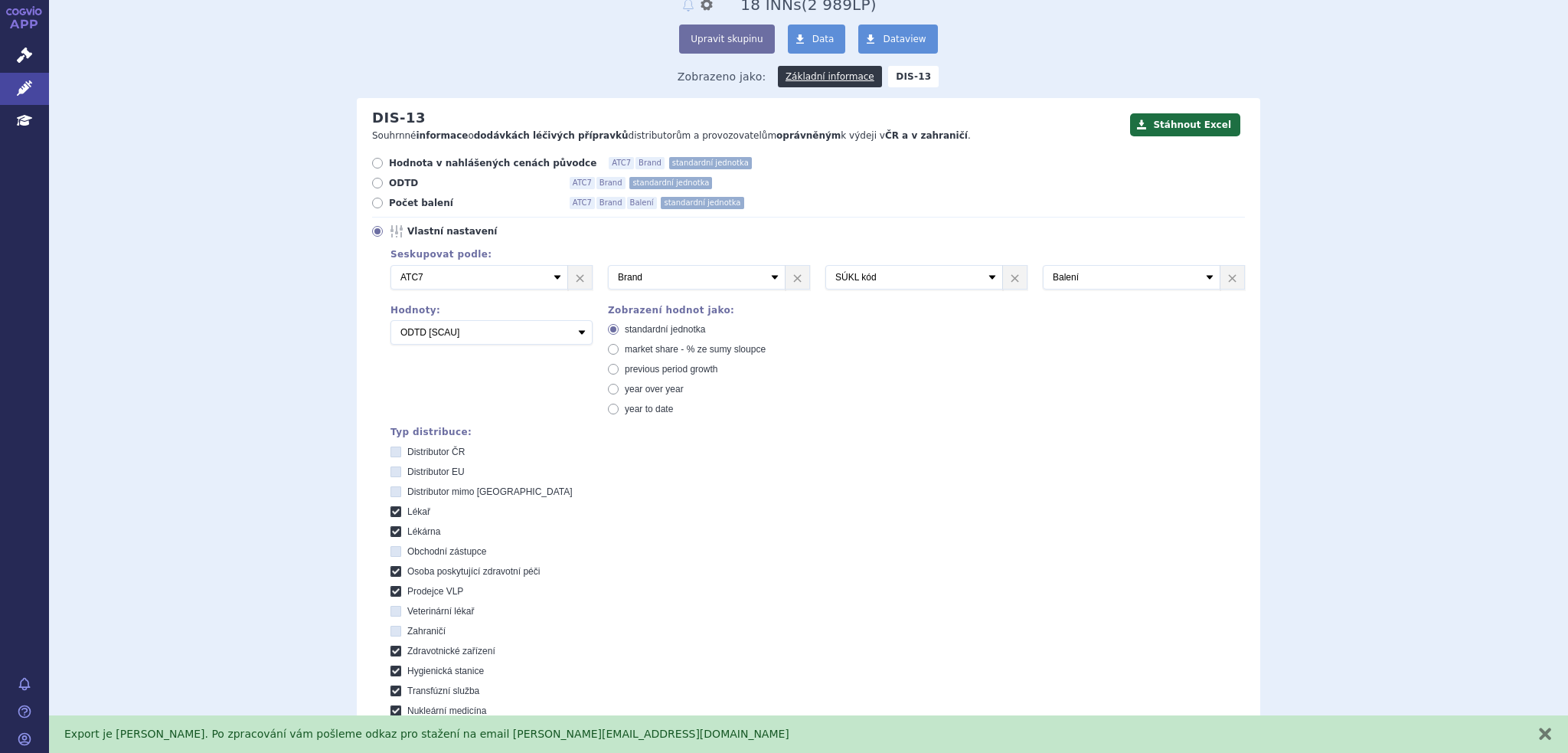
click at [611, 410] on icon at bounding box center [613, 408] width 11 height 11
click at [611, 410] on input "year to date" at bounding box center [615, 411] width 10 height 10
radio input "true"
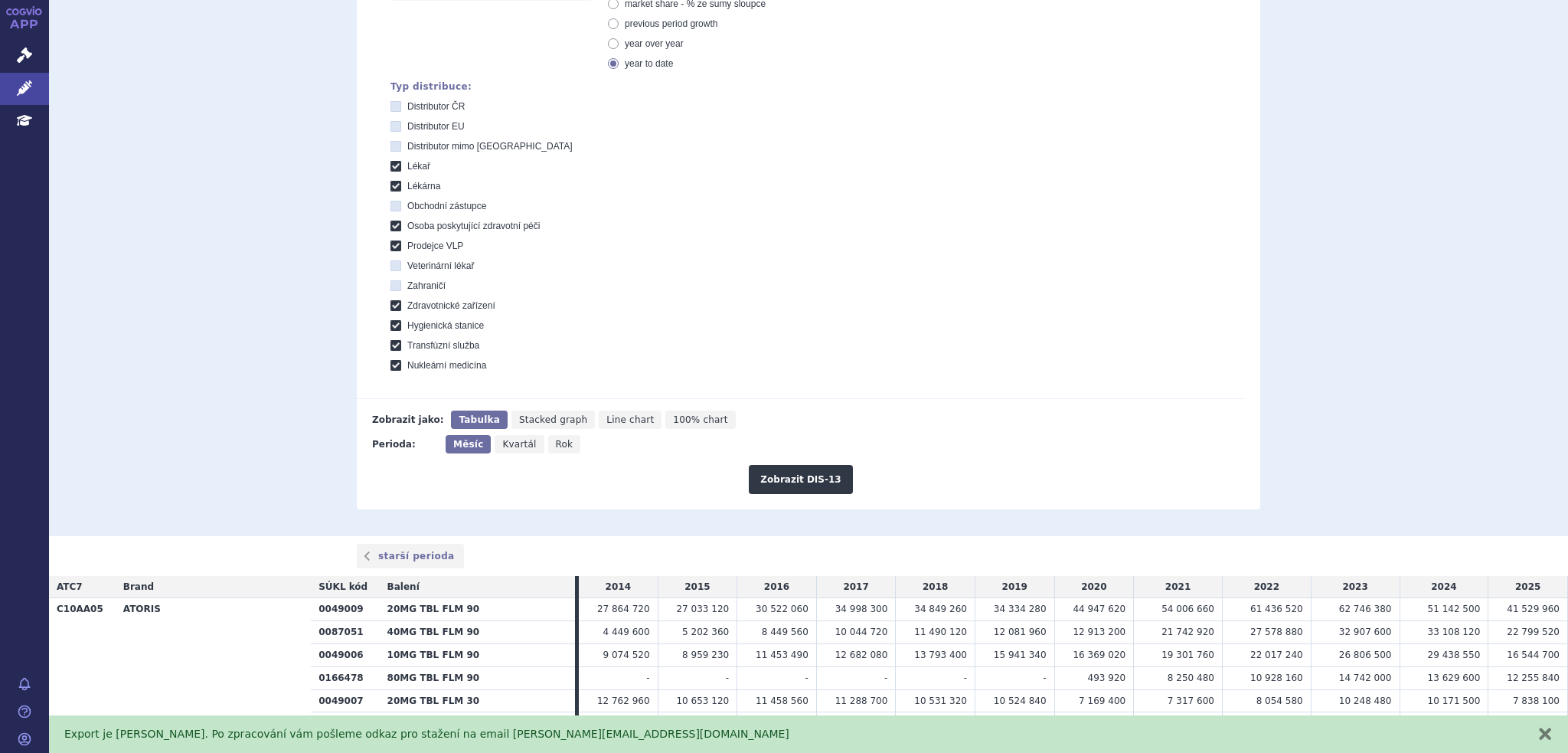
scroll to position [460, 0]
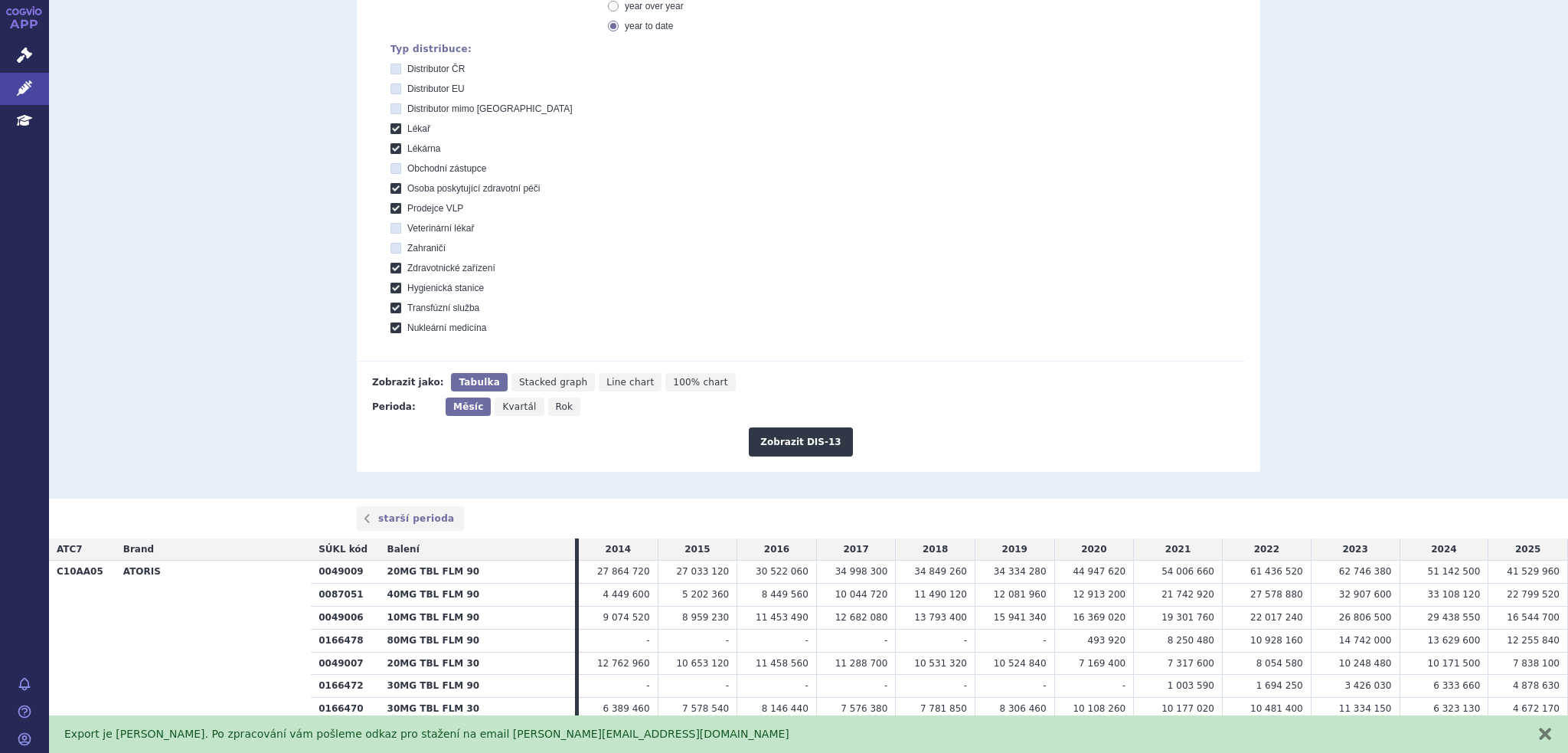
click at [556, 405] on span "Rok" at bounding box center [564, 407] width 17 height 11
click at [549, 405] on input "Rok" at bounding box center [554, 403] width 10 height 10
radio input "true"
click at [816, 445] on button "Zobrazit DIS-13" at bounding box center [800, 441] width 103 height 29
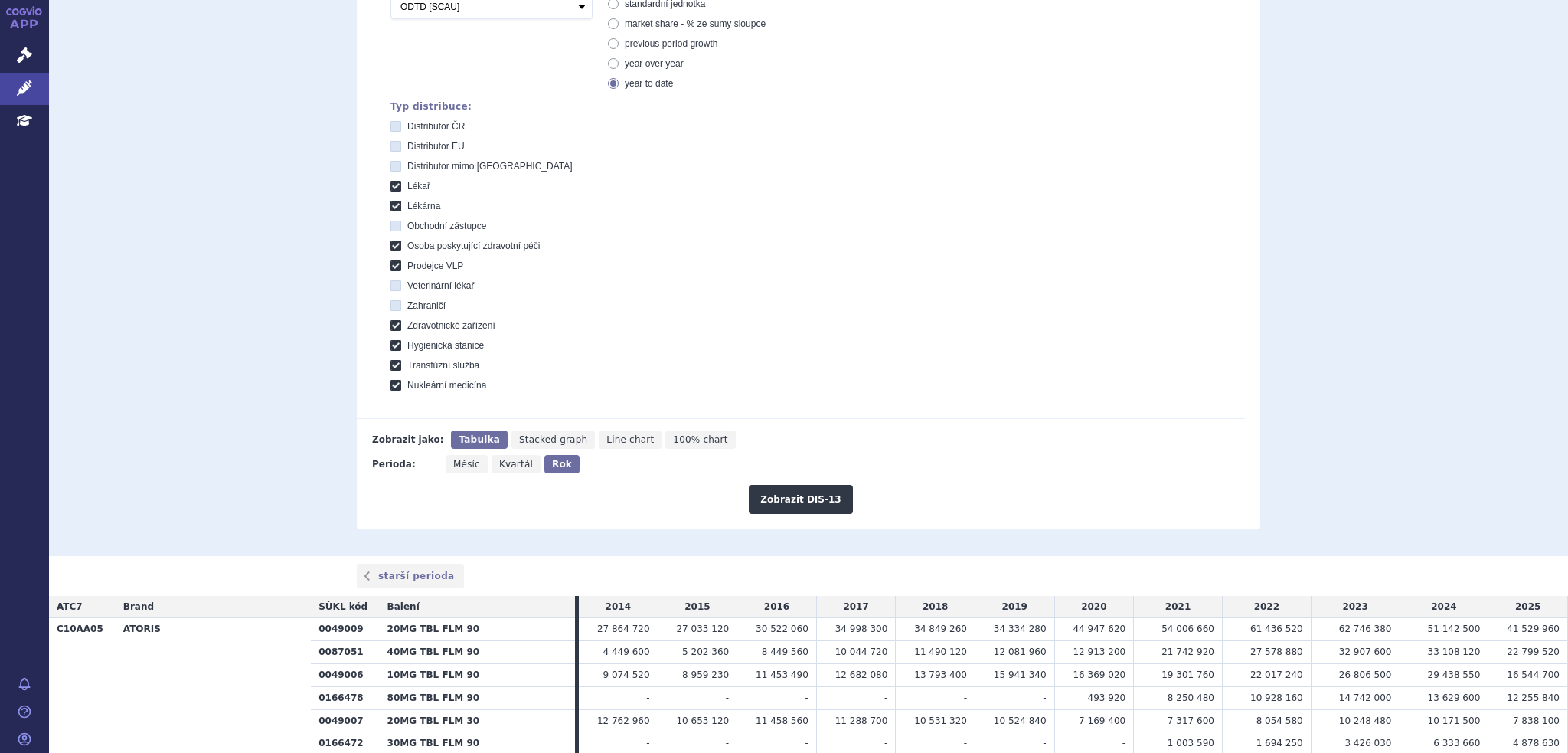
scroll to position [383, 0]
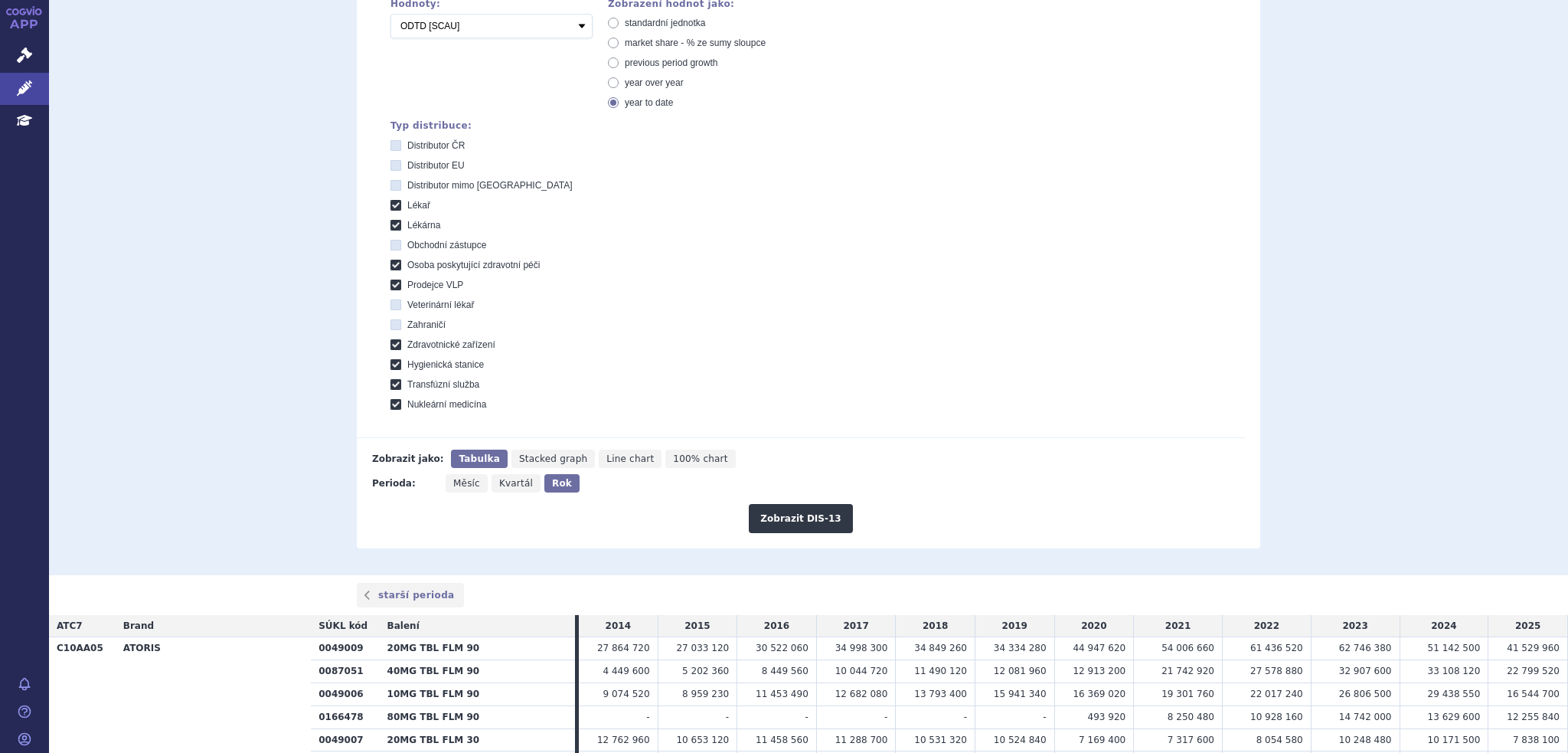
click at [657, 82] on span "year over year" at bounding box center [653, 83] width 59 height 11
click at [620, 82] on input "year over year" at bounding box center [615, 84] width 10 height 10
radio input "true"
click at [789, 508] on button "Zobrazit DIS-13" at bounding box center [800, 518] width 103 height 29
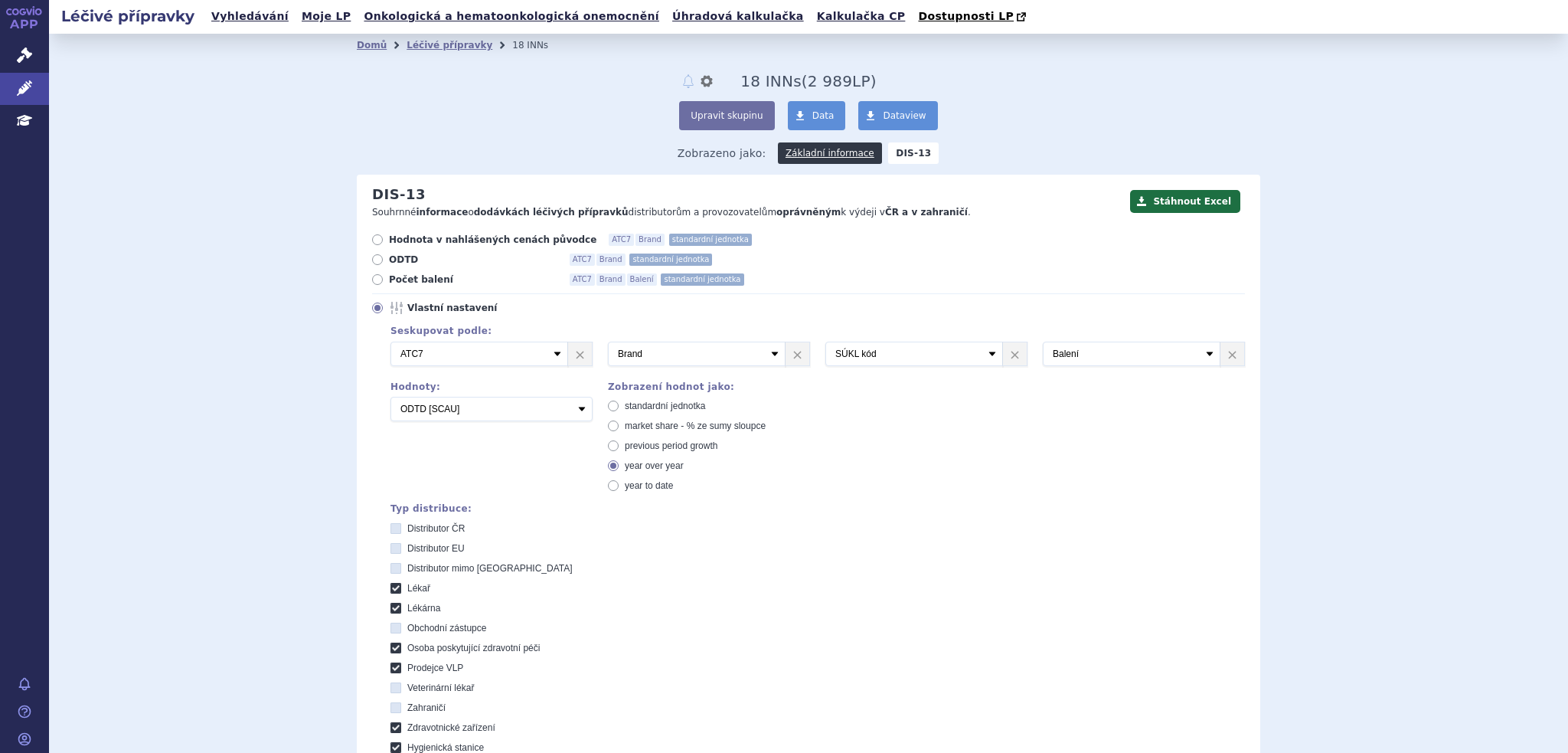
click at [671, 404] on span "standardní jednotka" at bounding box center [664, 406] width 80 height 11
click at [620, 404] on input "standardní jednotka" at bounding box center [615, 407] width 10 height 10
radio input "true"
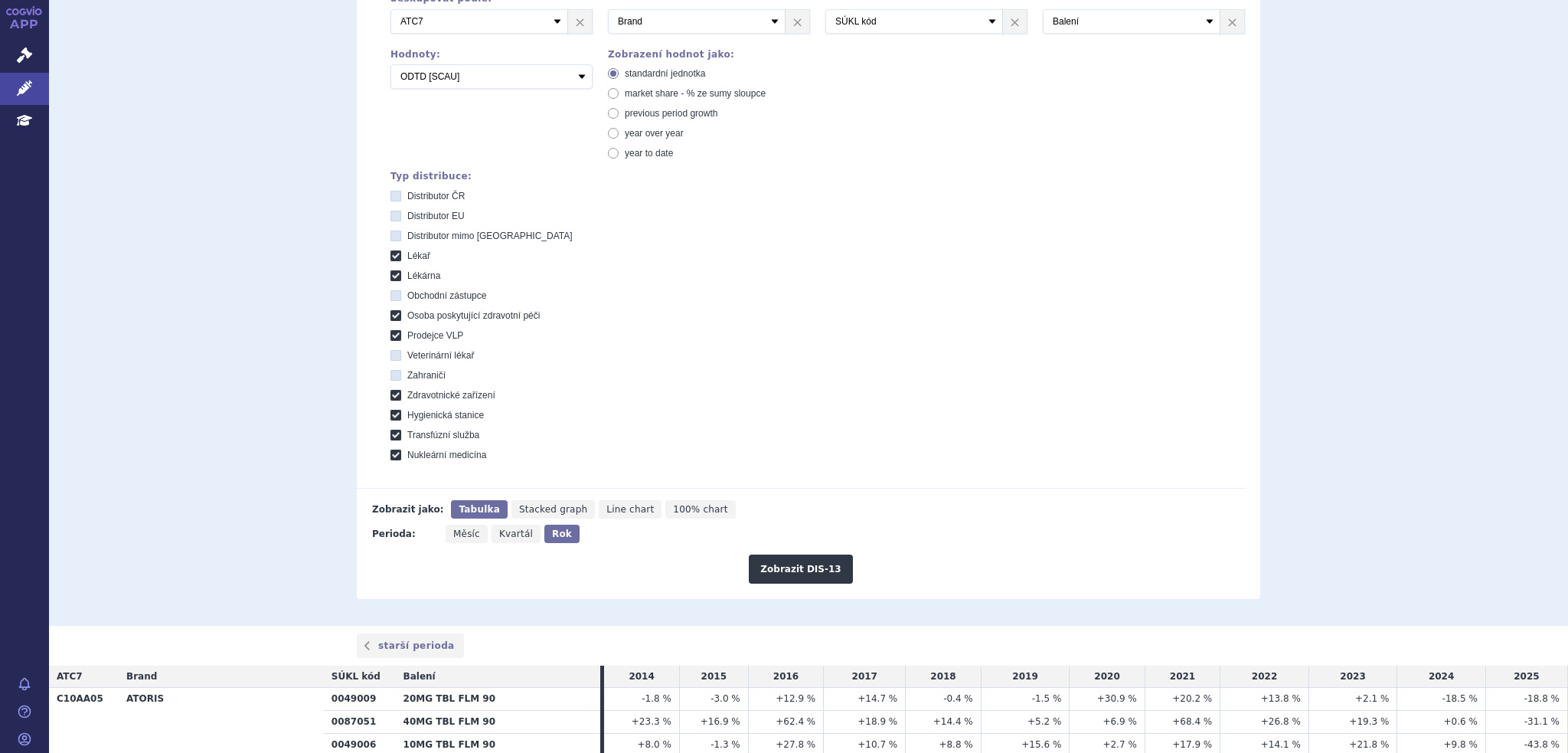
scroll to position [460, 0]
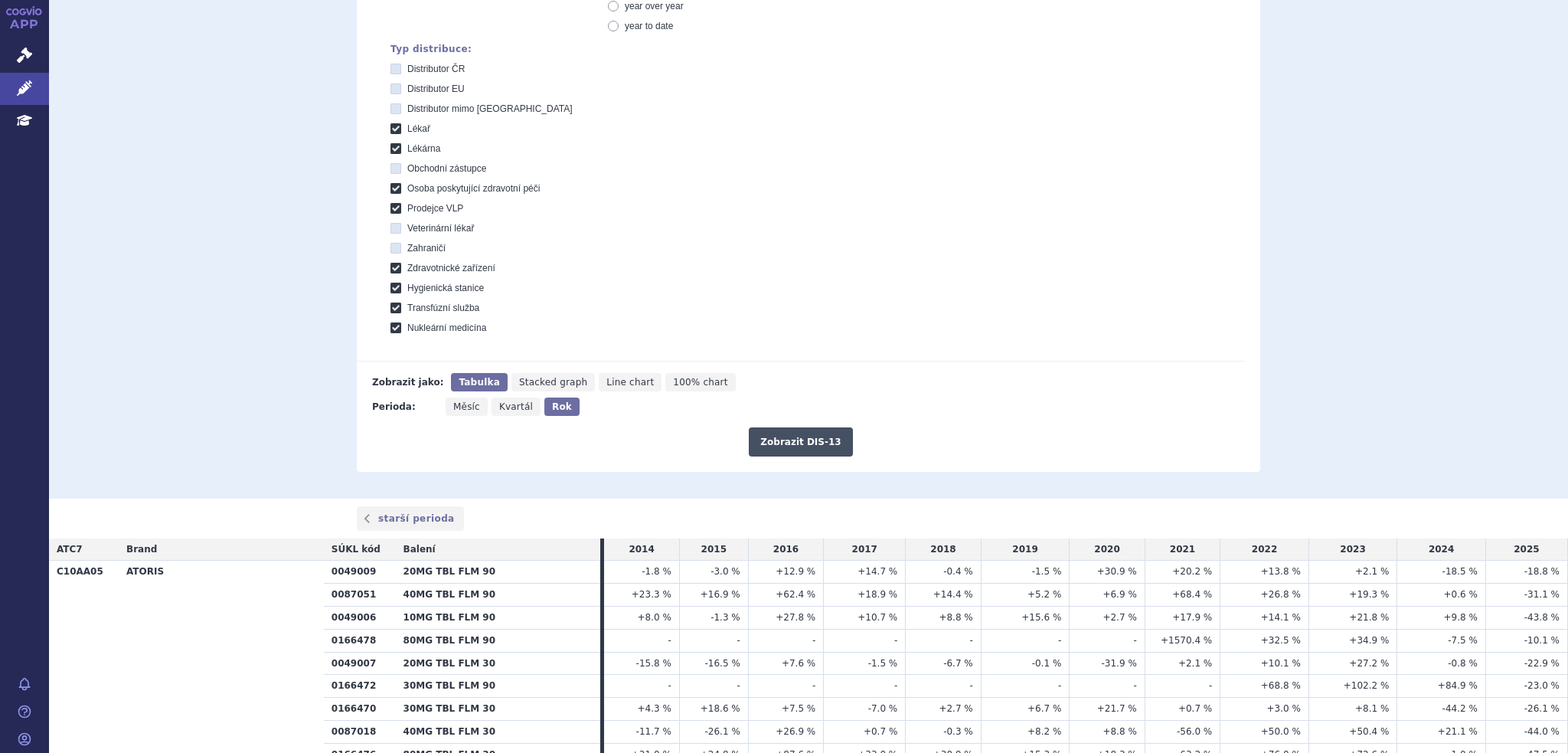
click at [769, 446] on button "Zobrazit DIS-13" at bounding box center [800, 441] width 103 height 29
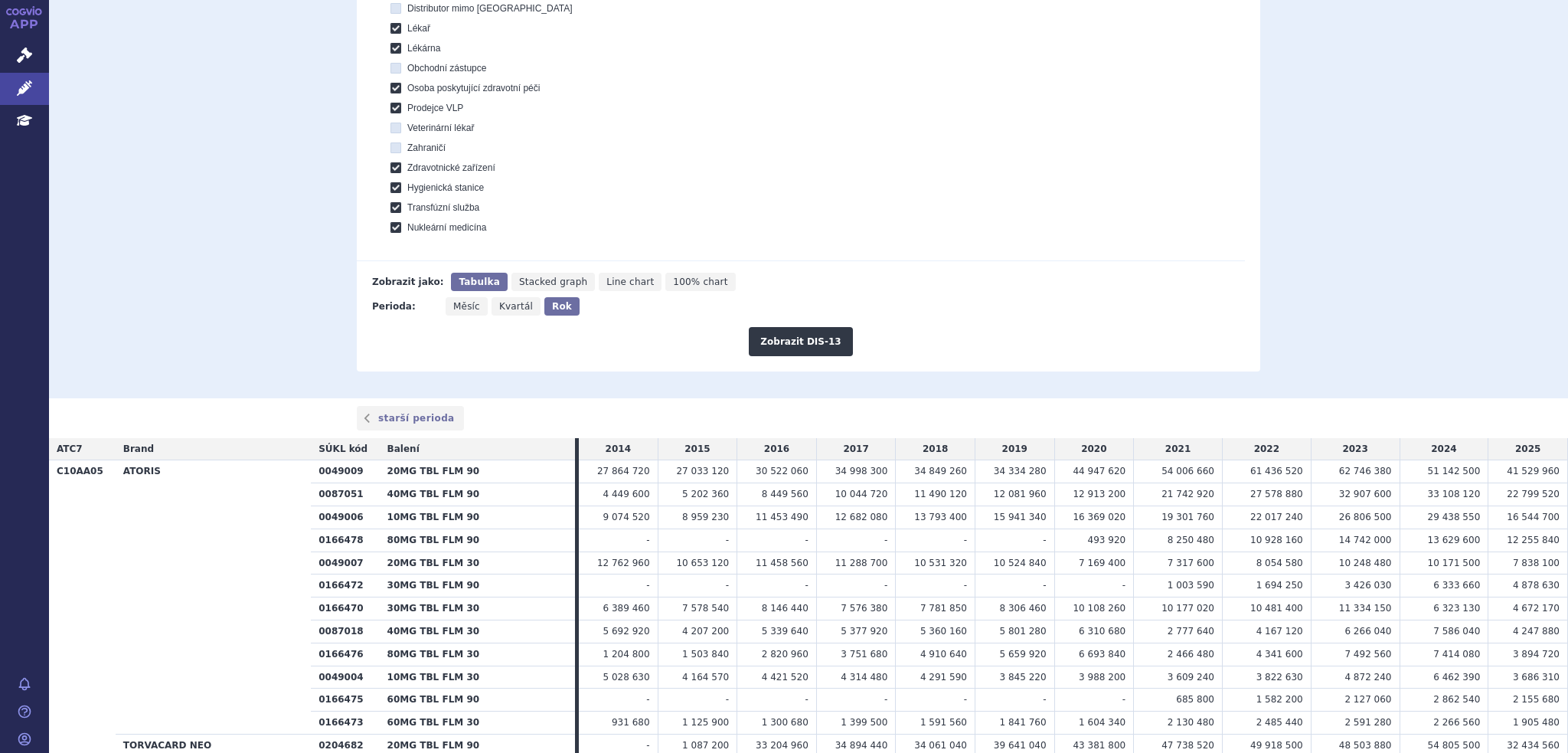
scroll to position [536, 0]
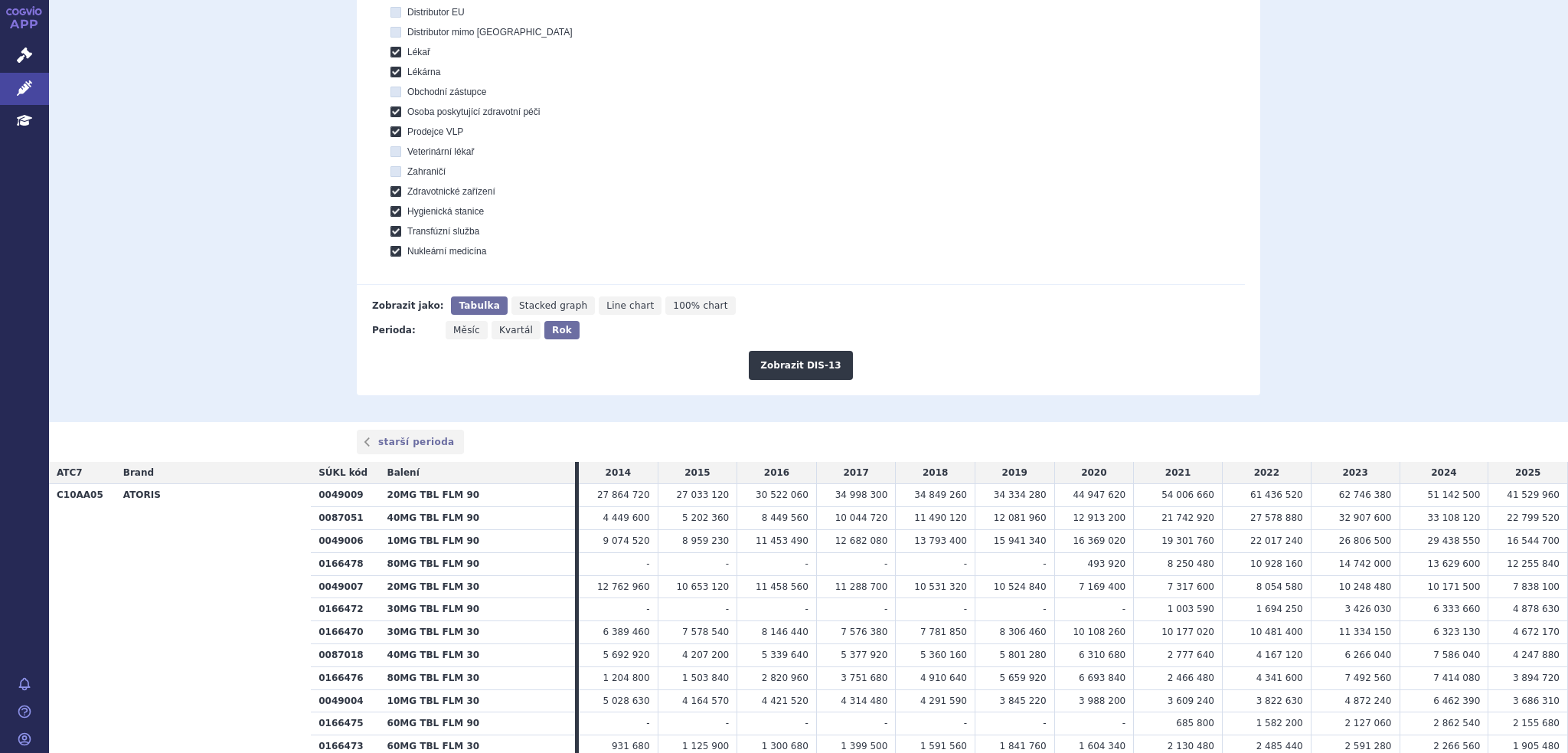
click at [463, 333] on span "Měsíc" at bounding box center [467, 330] width 26 height 11
click at [455, 331] on input "Měsíc" at bounding box center [450, 326] width 10 height 10
radio input "true"
